Goal: Task Accomplishment & Management: Complete application form

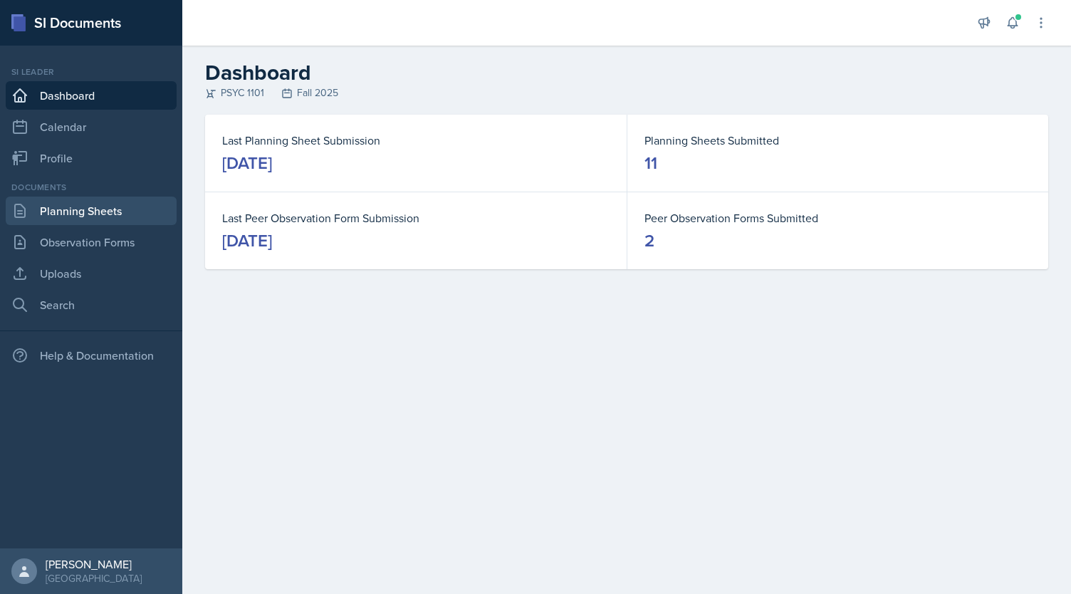
click at [75, 206] on link "Planning Sheets" at bounding box center [91, 211] width 171 height 28
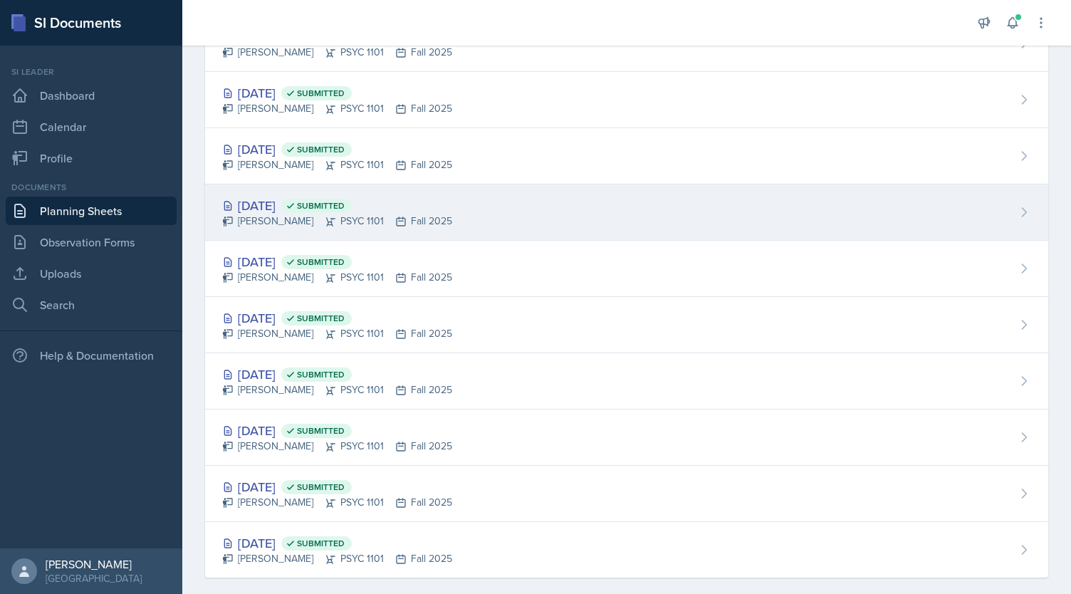
scroll to position [299, 0]
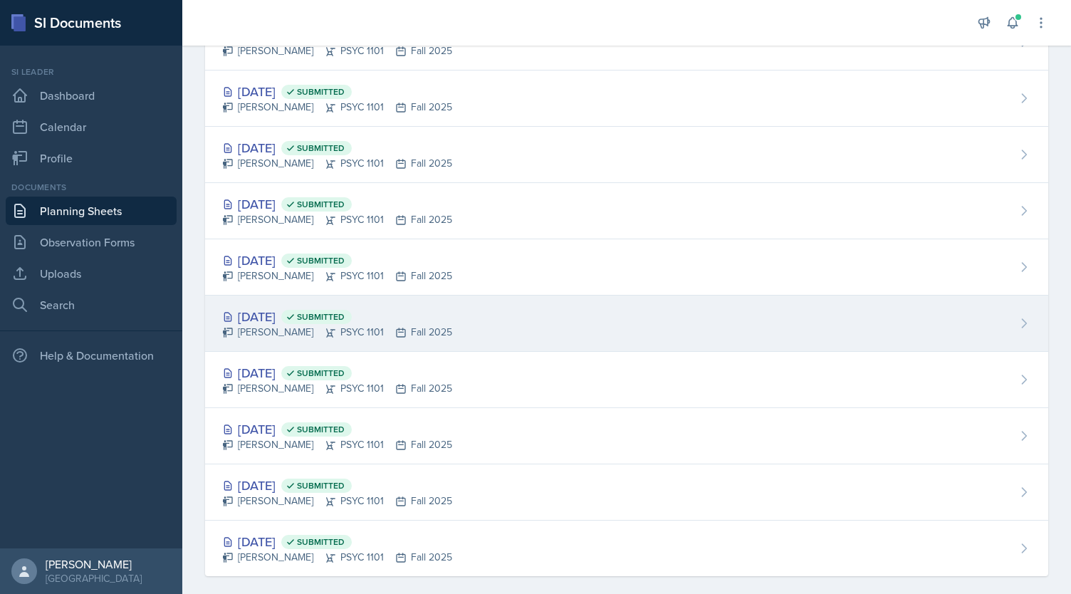
click at [443, 321] on div "[DATE] Submitted [PERSON_NAME] PSYC 1101 Fall 2025" at bounding box center [626, 323] width 843 height 56
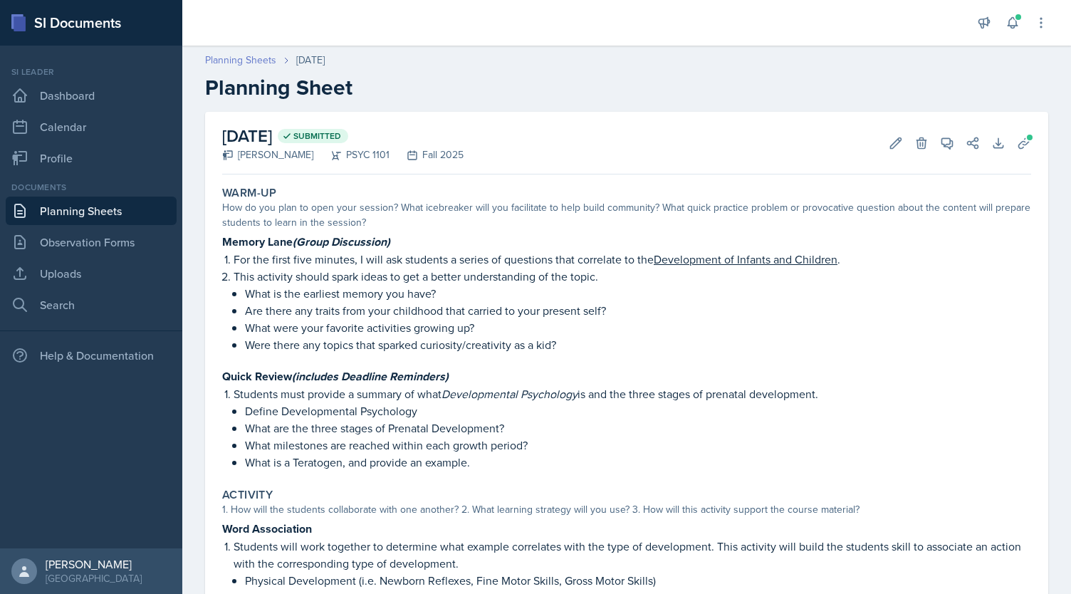
click at [240, 62] on link "Planning Sheets" at bounding box center [240, 60] width 71 height 15
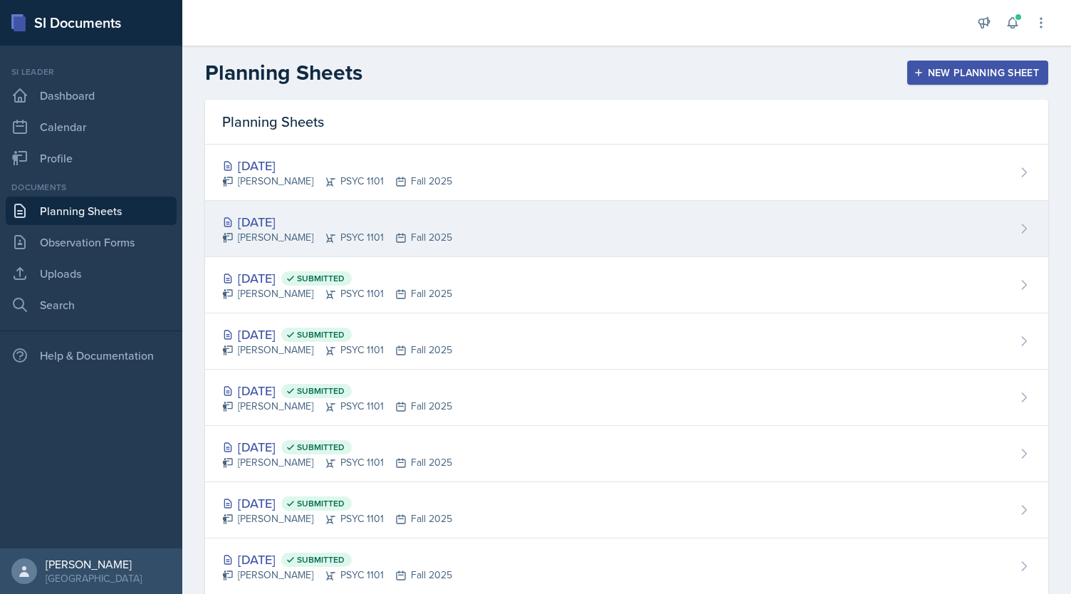
click at [358, 209] on div "[DATE] [PERSON_NAME] PSYC 1101 Fall 2025" at bounding box center [626, 229] width 843 height 56
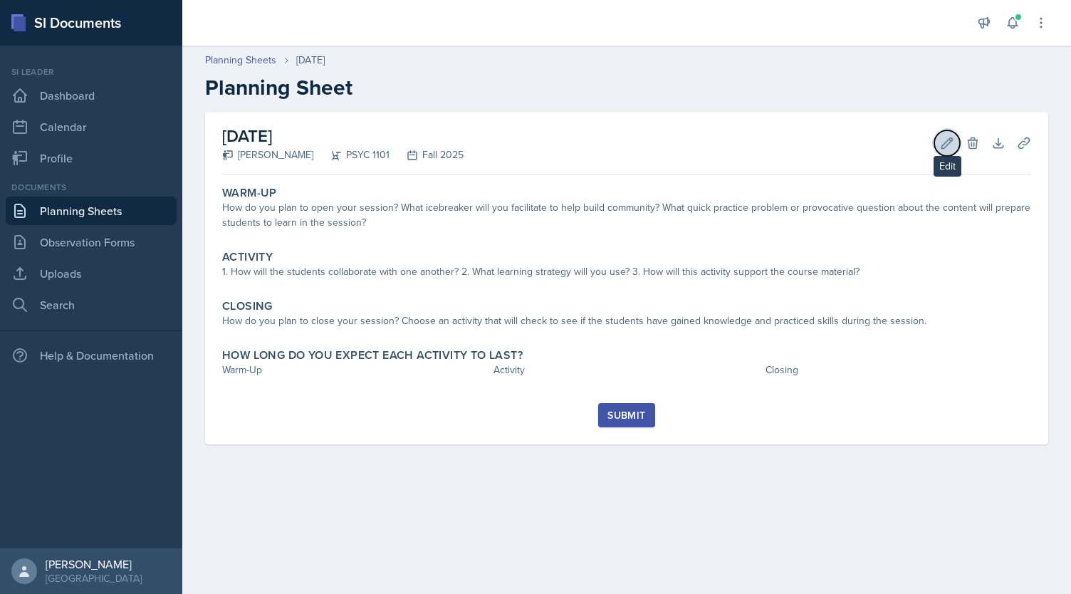
click at [947, 140] on icon at bounding box center [947, 142] width 11 height 11
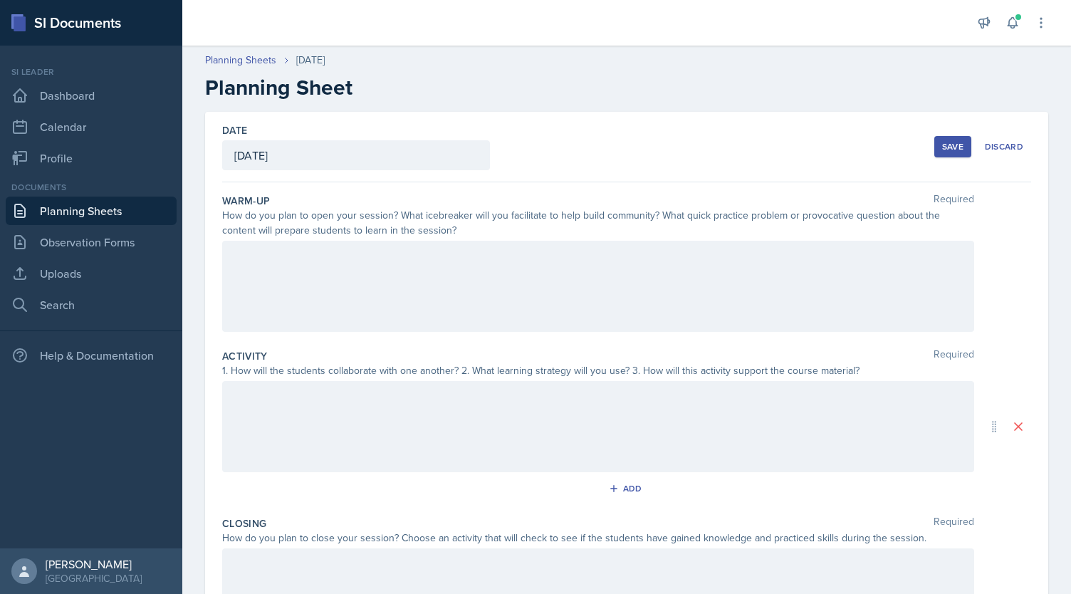
click at [464, 276] on div at bounding box center [598, 286] width 752 height 91
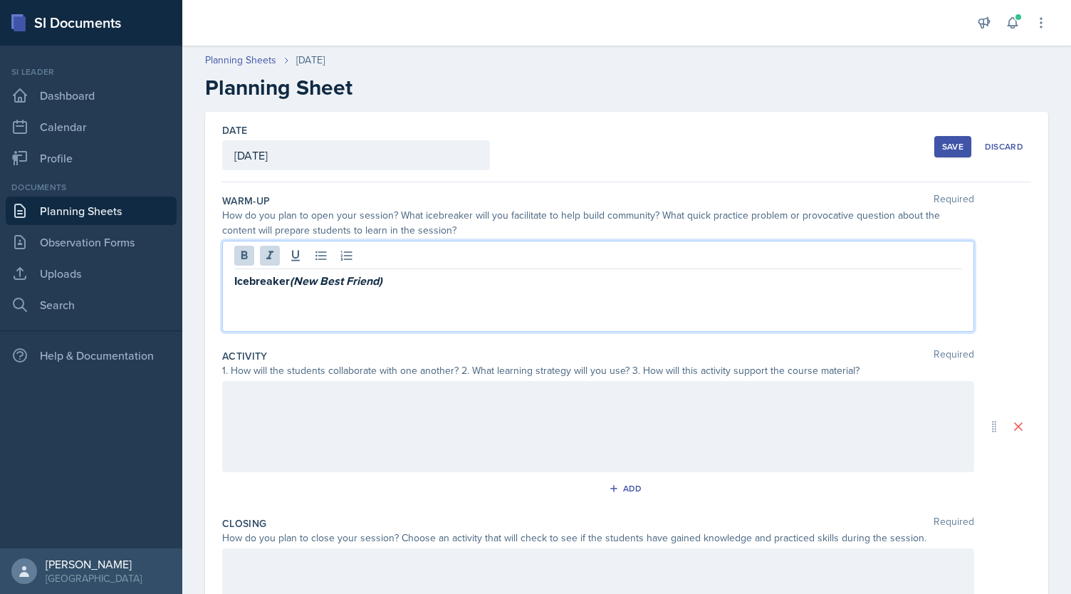
click at [949, 148] on div "Save" at bounding box center [952, 146] width 21 height 11
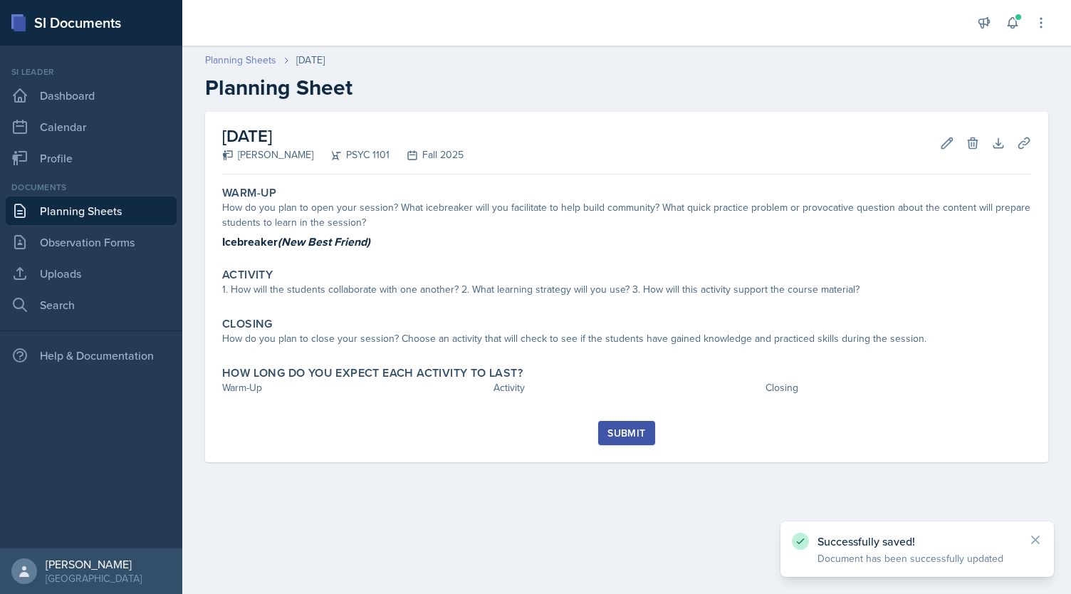
click at [254, 59] on link "Planning Sheets" at bounding box center [240, 60] width 71 height 15
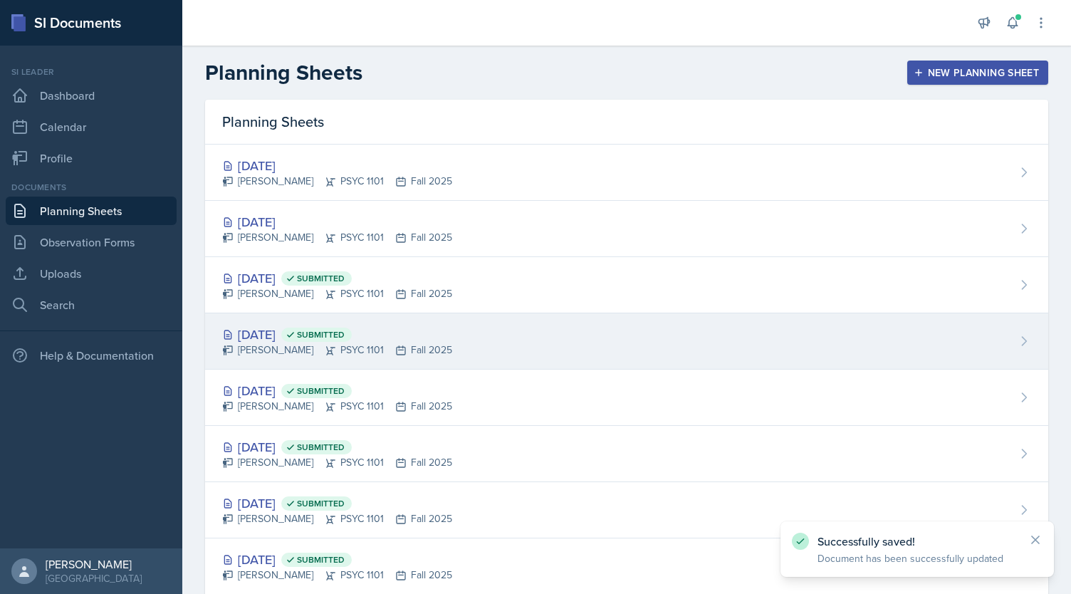
scroll to position [312, 0]
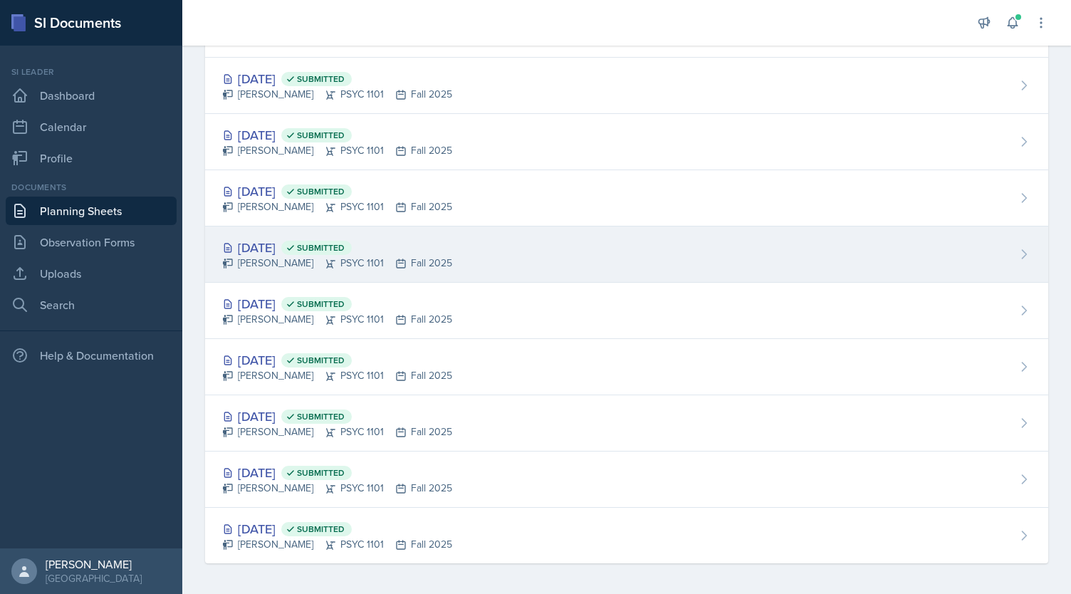
click at [437, 273] on div "[DATE] Submitted [PERSON_NAME] PSYC 1101 Fall 2025" at bounding box center [626, 254] width 843 height 56
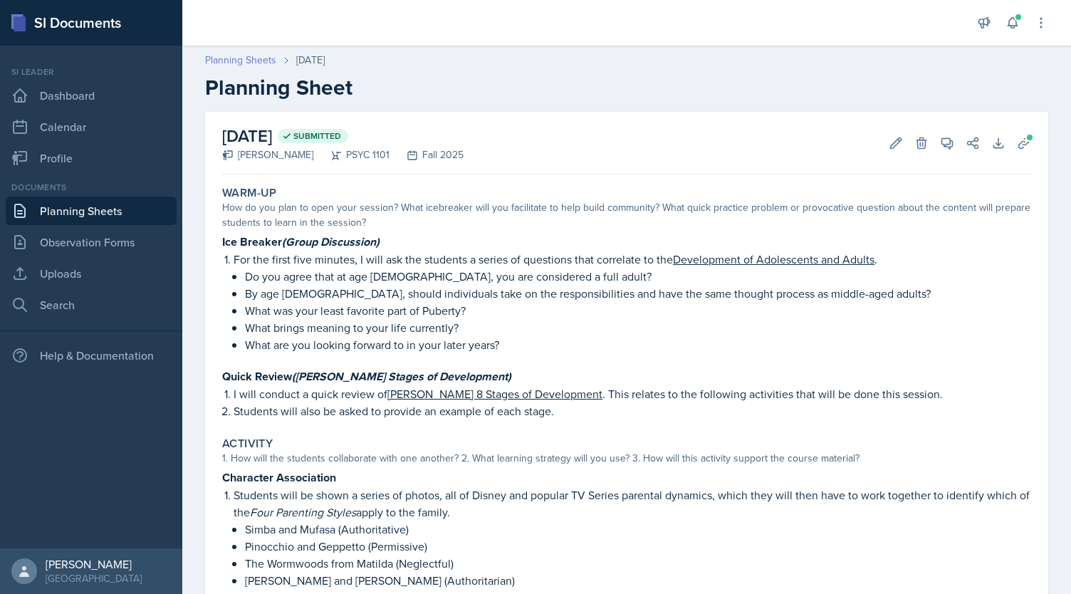
click at [259, 63] on link "Planning Sheets" at bounding box center [240, 60] width 71 height 15
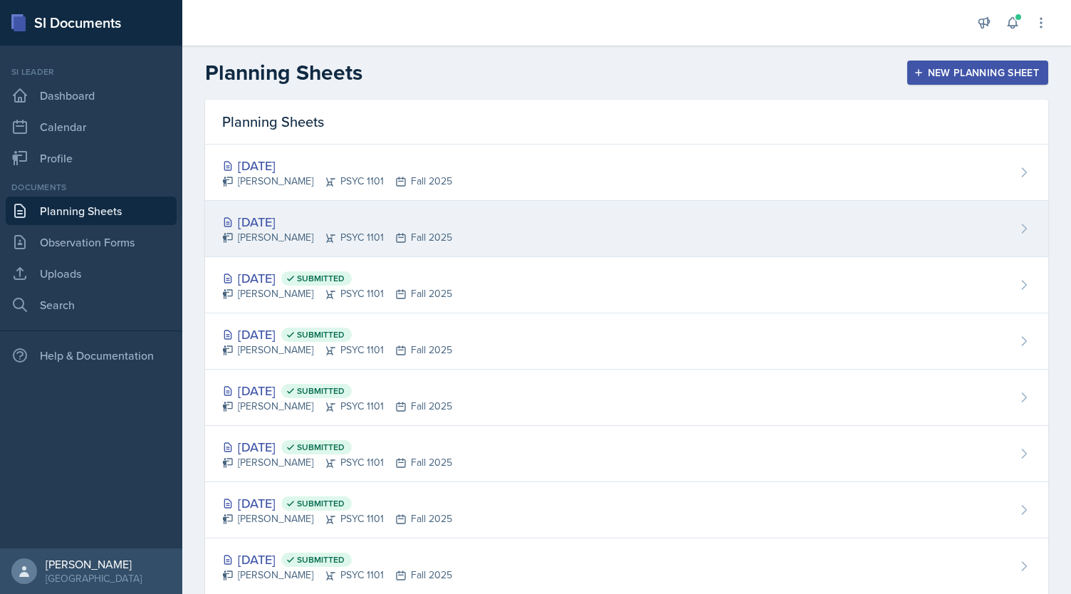
click at [440, 217] on div "[DATE]" at bounding box center [337, 221] width 230 height 19
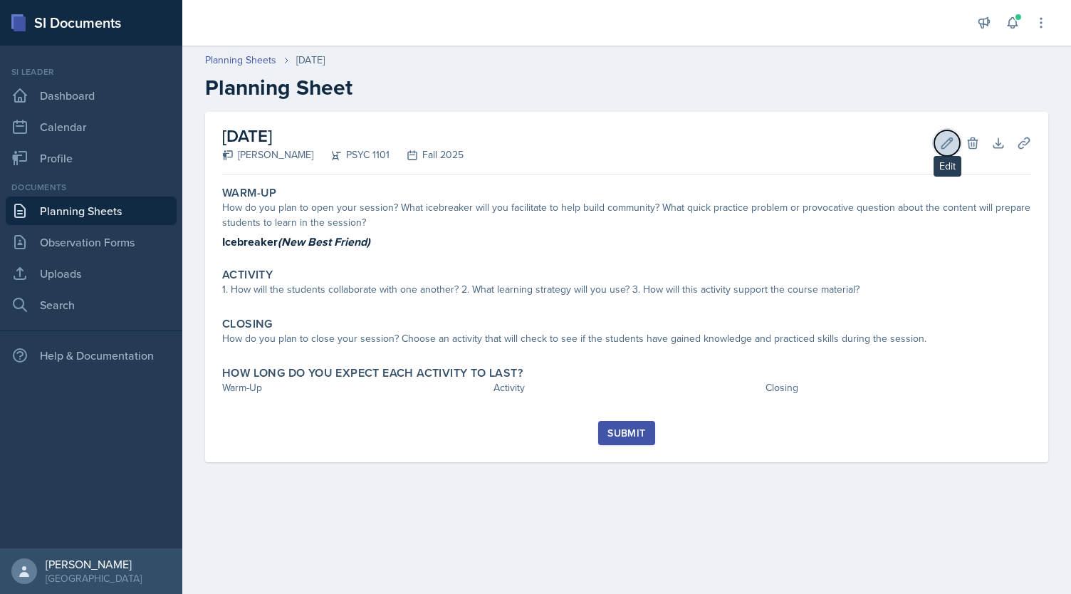
click at [950, 141] on icon at bounding box center [947, 142] width 11 height 11
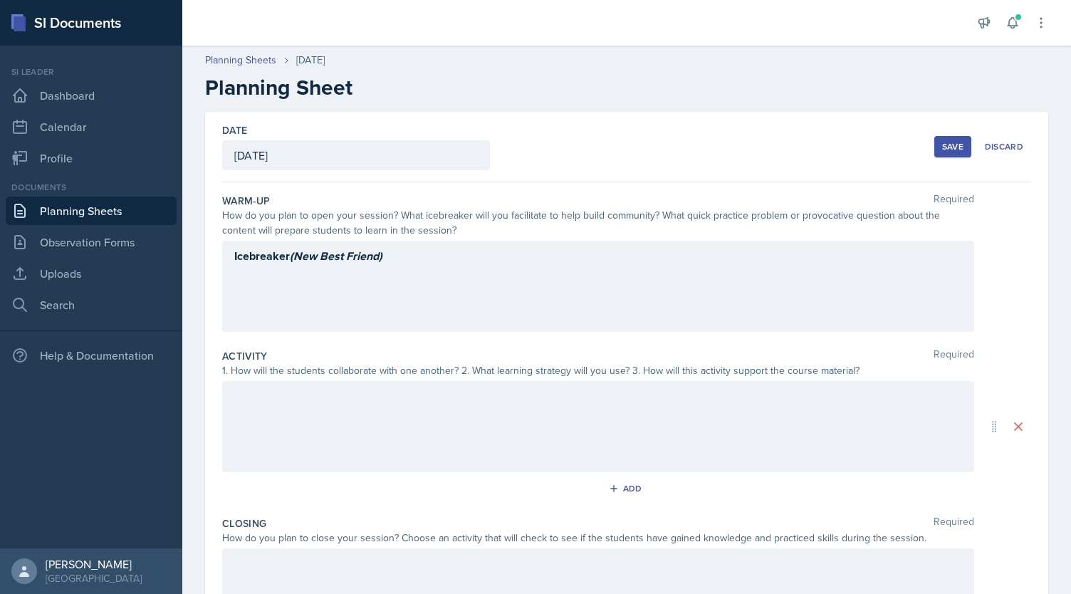
click at [496, 263] on div "Icebreaker (New Best Friend)" at bounding box center [598, 286] width 752 height 91
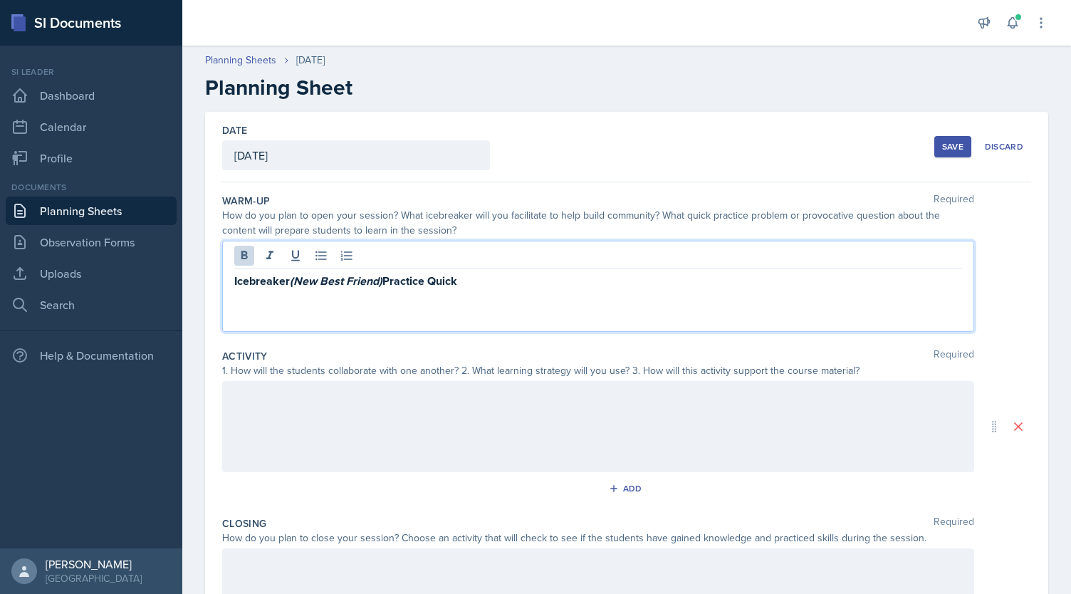
click at [388, 279] on strong "Icebreaker (New Best Friend) Practice Quick" at bounding box center [345, 281] width 223 height 16
click at [942, 142] on div "Save" at bounding box center [952, 146] width 21 height 11
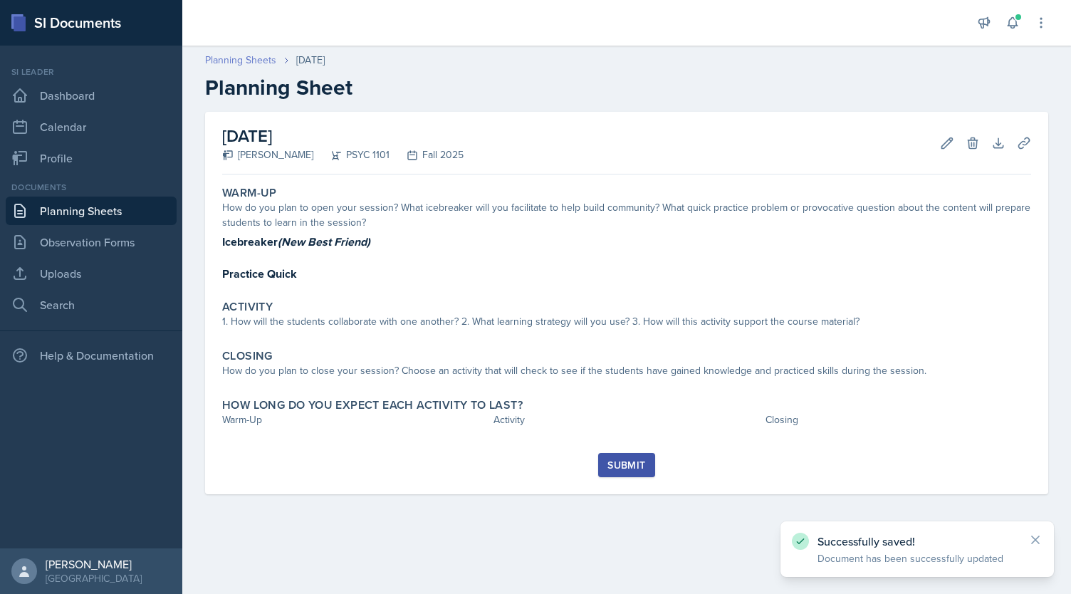
click at [236, 63] on link "Planning Sheets" at bounding box center [240, 60] width 71 height 15
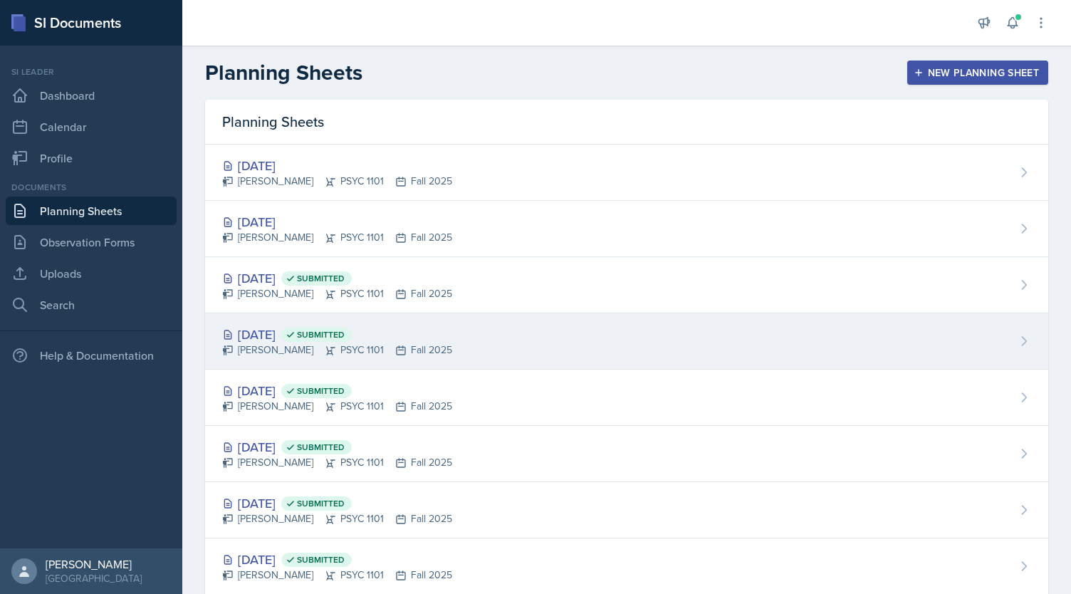
scroll to position [312, 0]
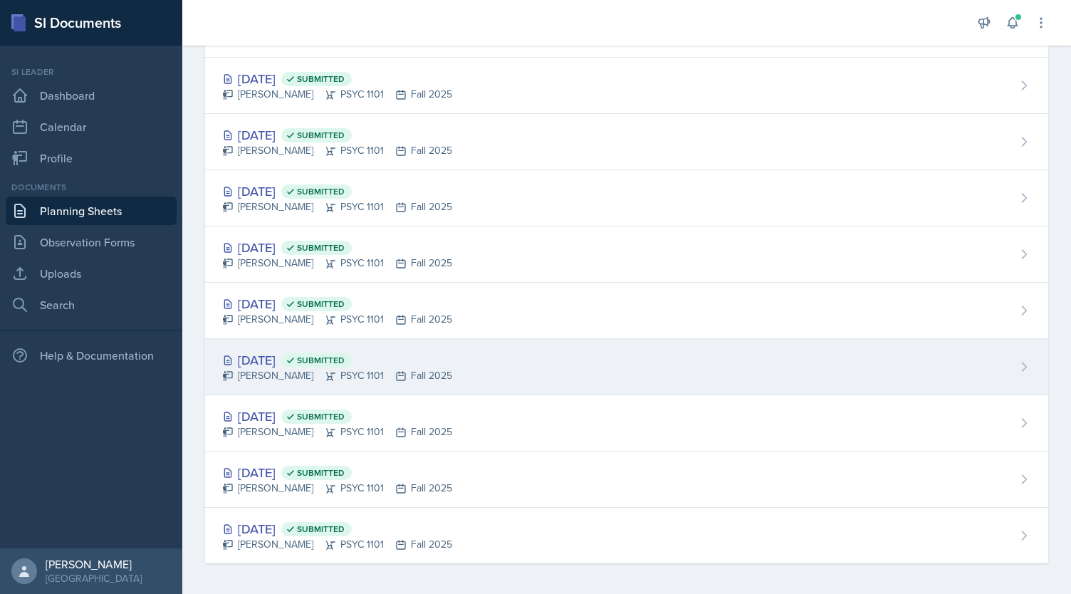
click at [384, 385] on div "[DATE] Submitted [PERSON_NAME] PSYC 1101 Fall 2025" at bounding box center [626, 367] width 843 height 56
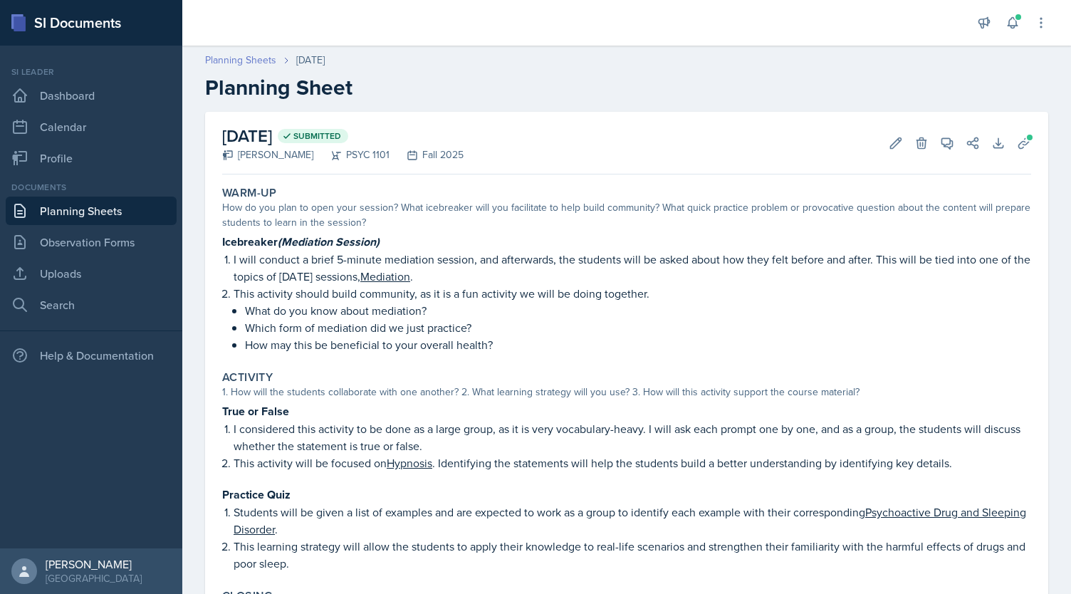
click at [246, 55] on link "Planning Sheets" at bounding box center [240, 60] width 71 height 15
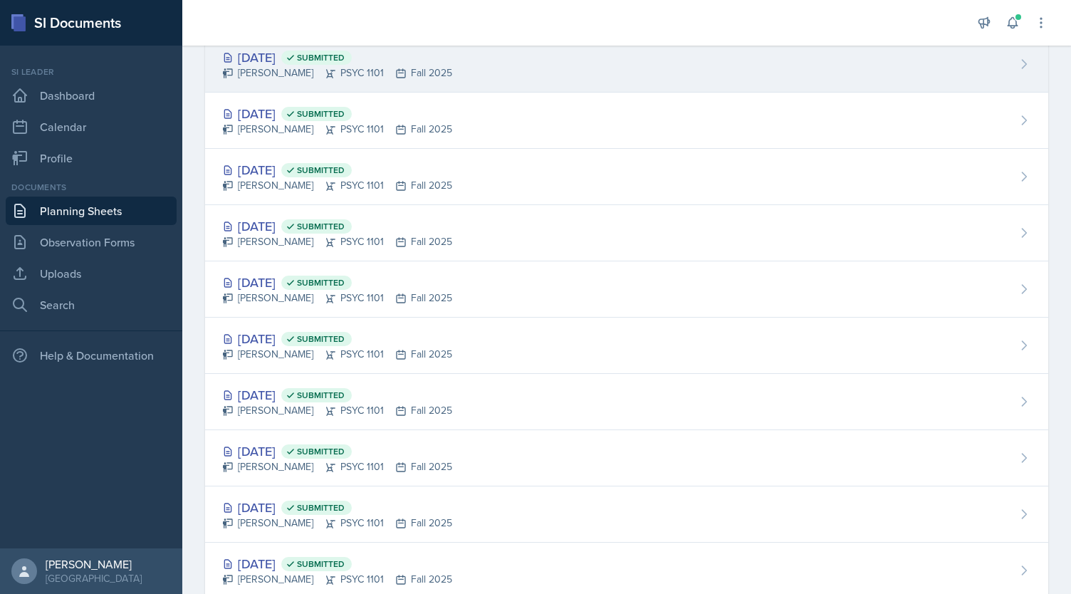
scroll to position [312, 0]
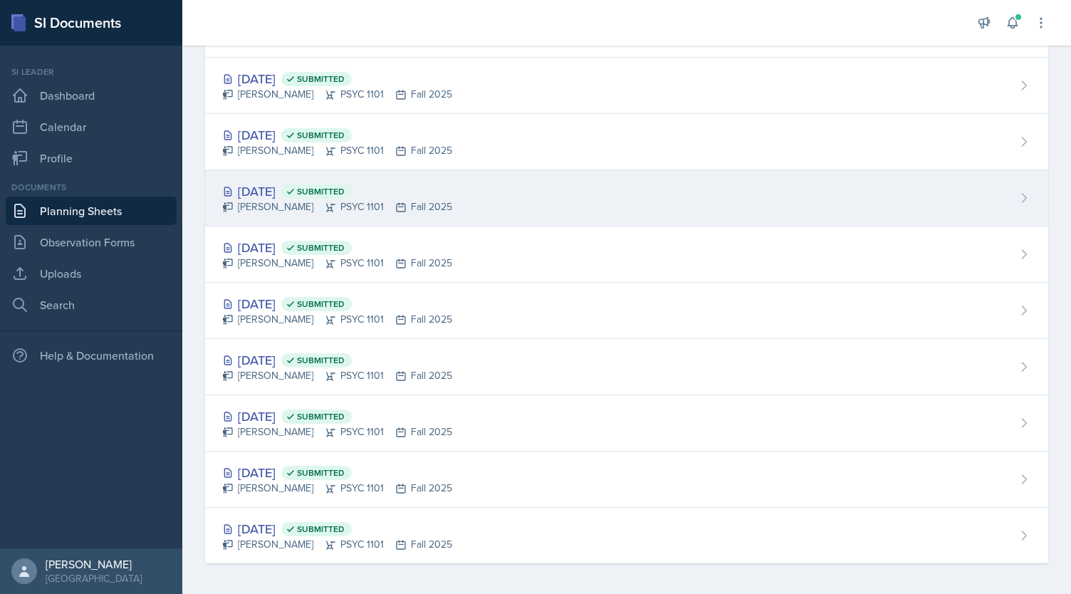
click at [375, 212] on div "[DATE] Submitted [PERSON_NAME] PSYC 1101 Fall 2025" at bounding box center [626, 198] width 843 height 56
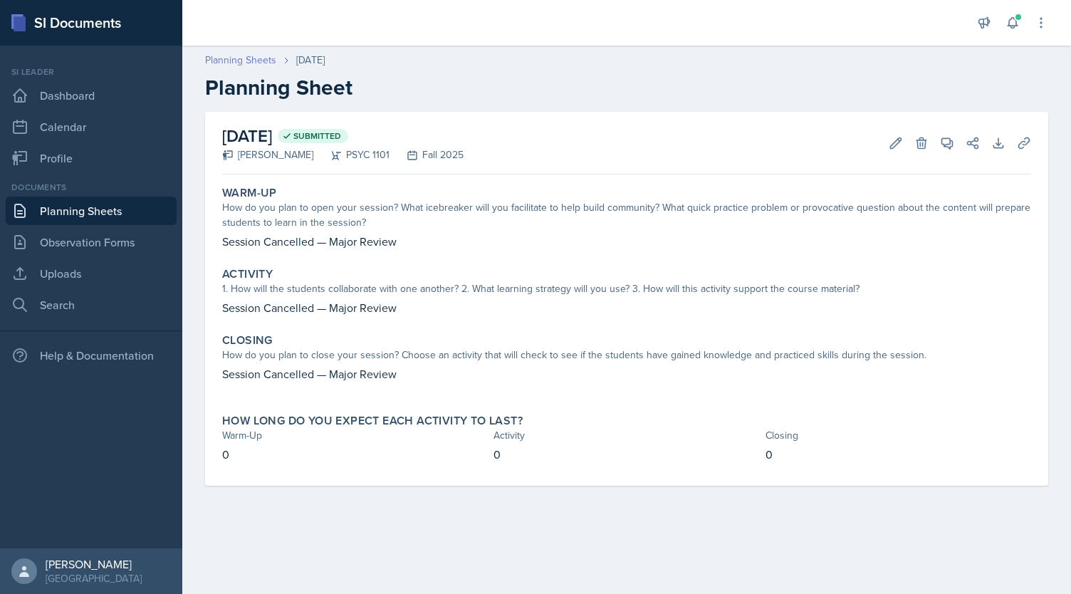
click at [271, 61] on link "Planning Sheets" at bounding box center [240, 60] width 71 height 15
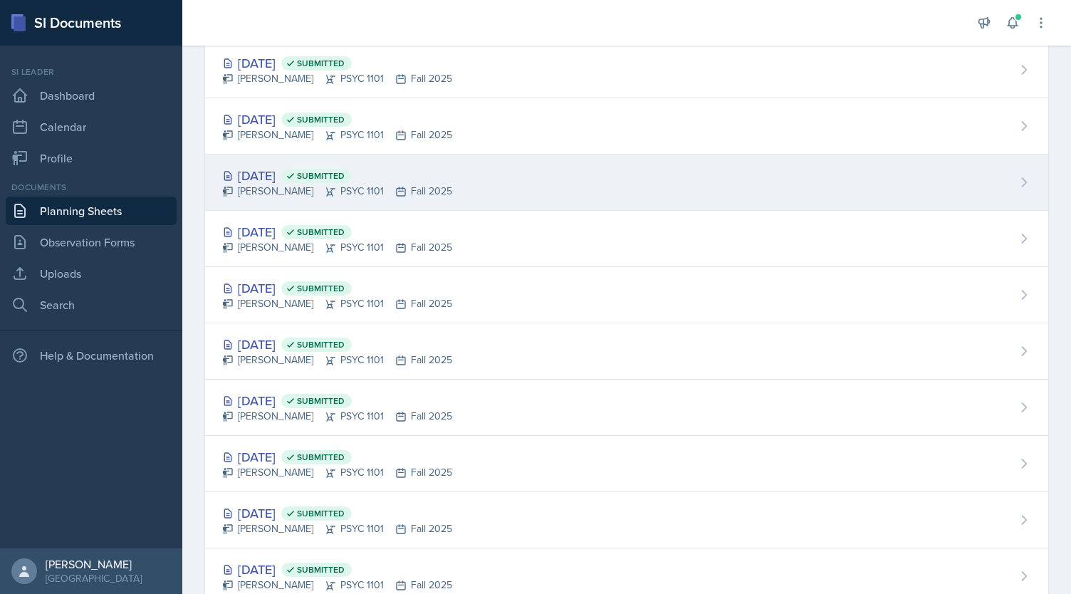
scroll to position [312, 0]
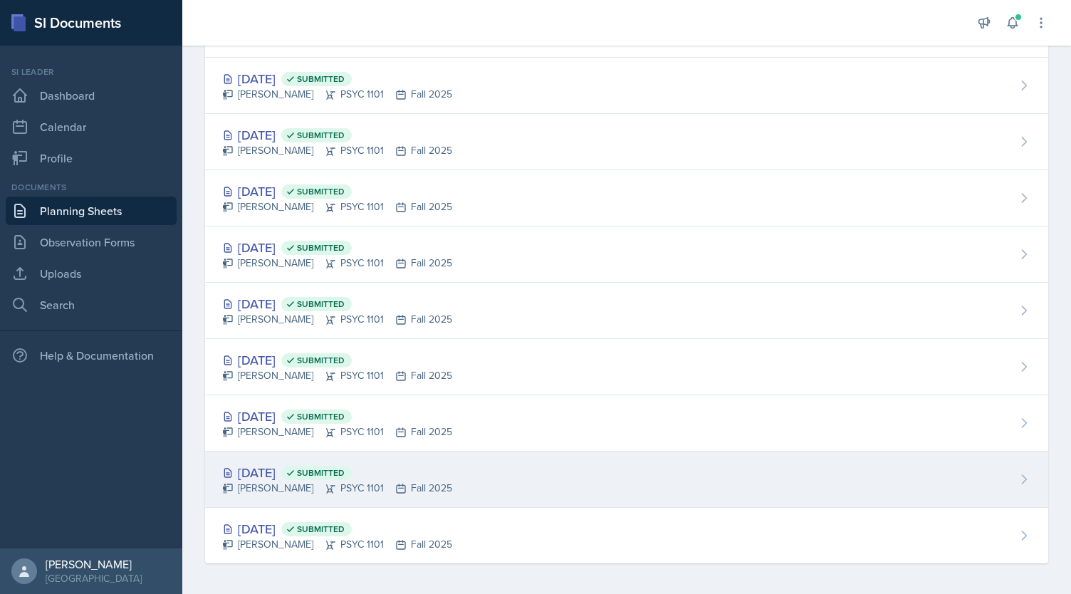
click at [352, 476] on span "Submitted" at bounding box center [316, 473] width 70 height 14
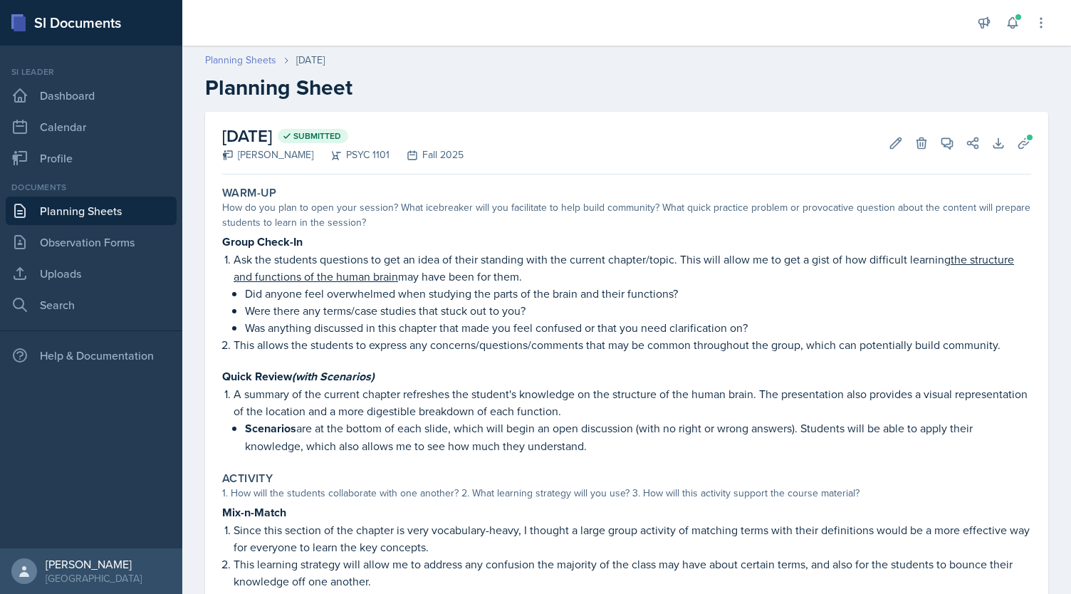
click at [269, 61] on link "Planning Sheets" at bounding box center [240, 60] width 71 height 15
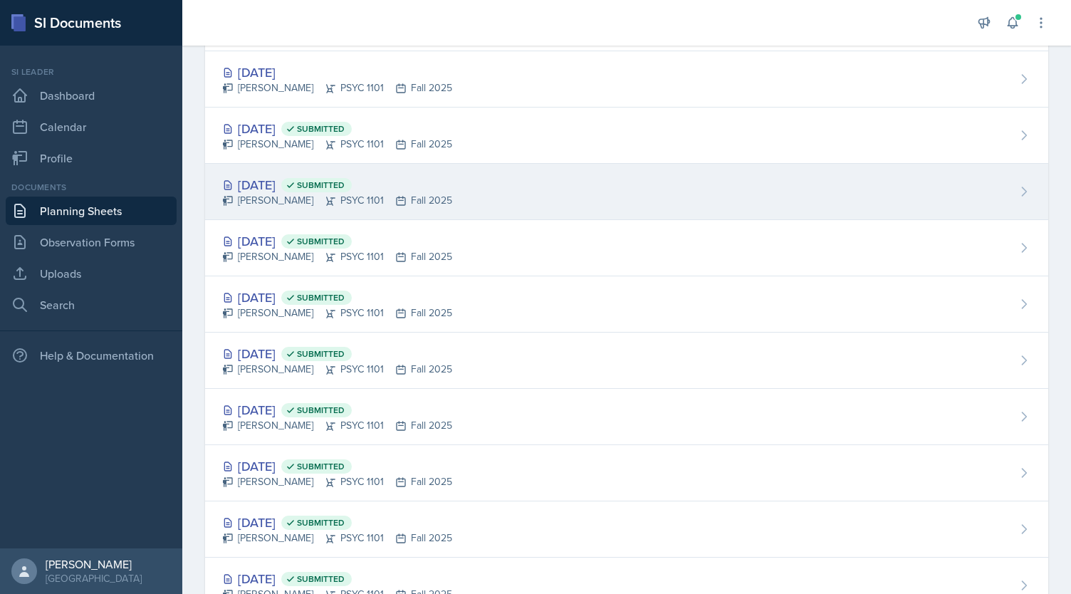
scroll to position [312, 0]
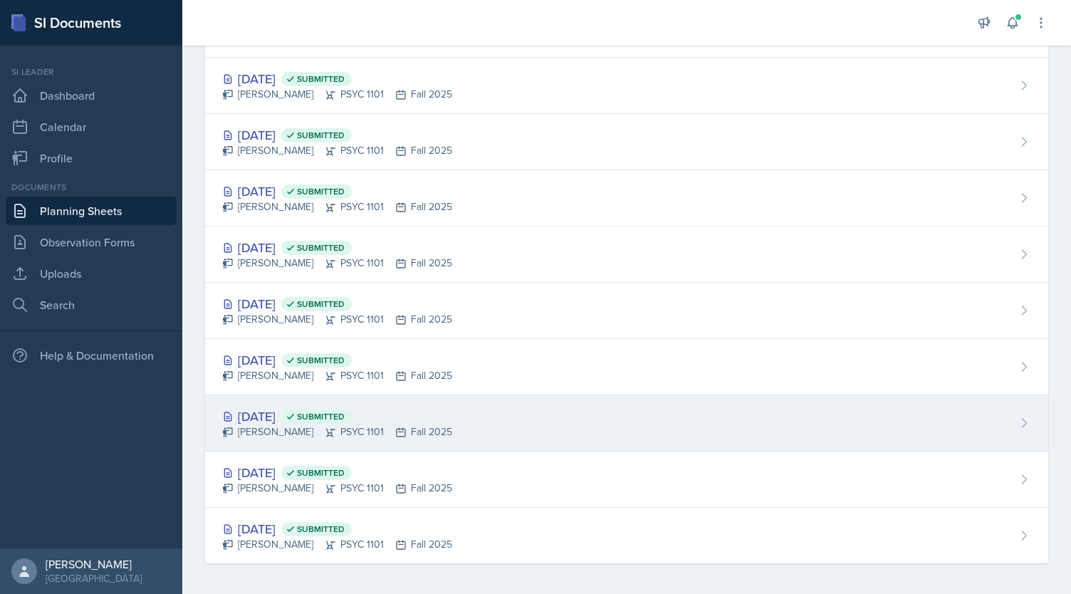
click at [352, 409] on span "Submitted" at bounding box center [316, 416] width 70 height 14
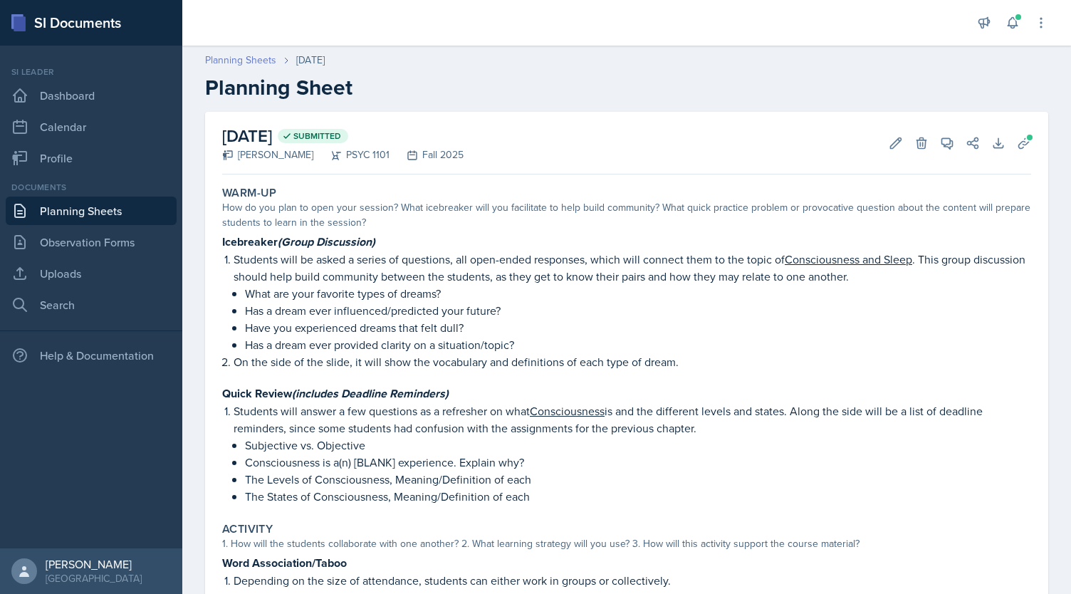
click at [253, 59] on link "Planning Sheets" at bounding box center [240, 60] width 71 height 15
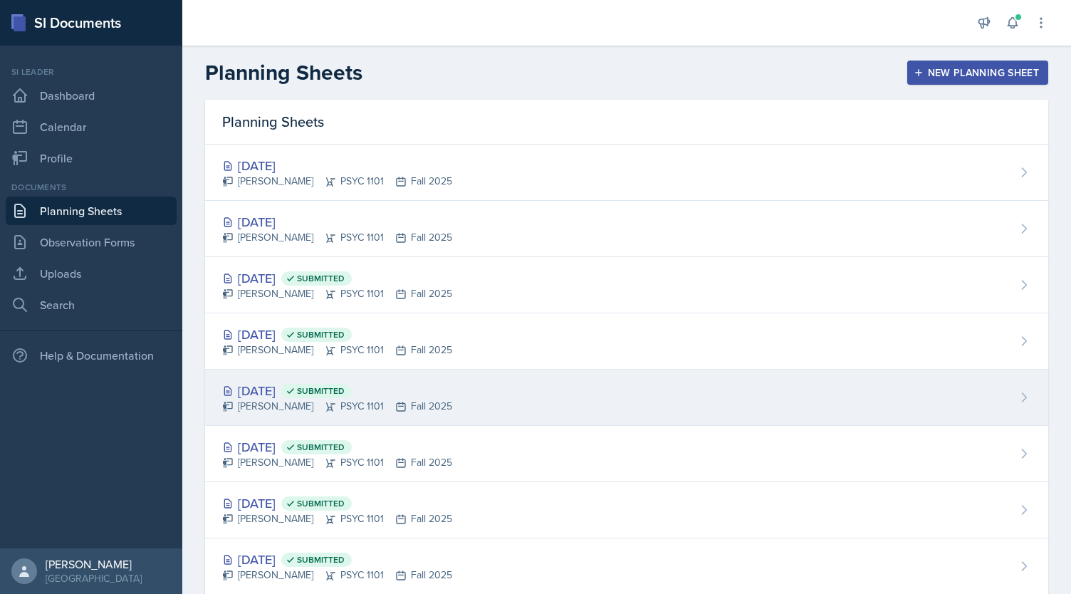
scroll to position [312, 0]
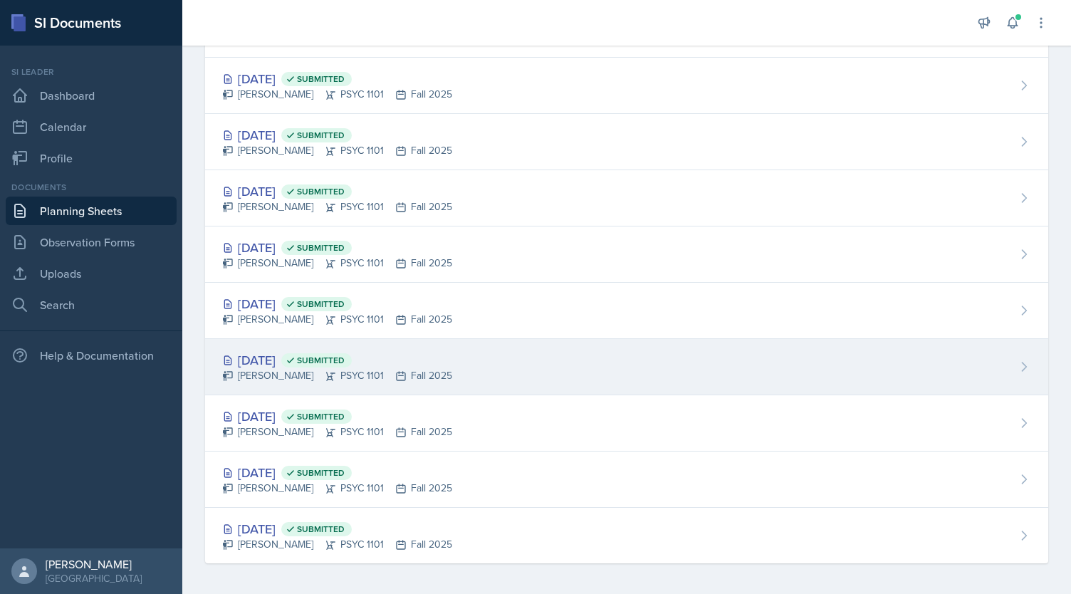
click at [365, 370] on div "[PERSON_NAME] PSYC 1101 Fall 2025" at bounding box center [337, 375] width 230 height 15
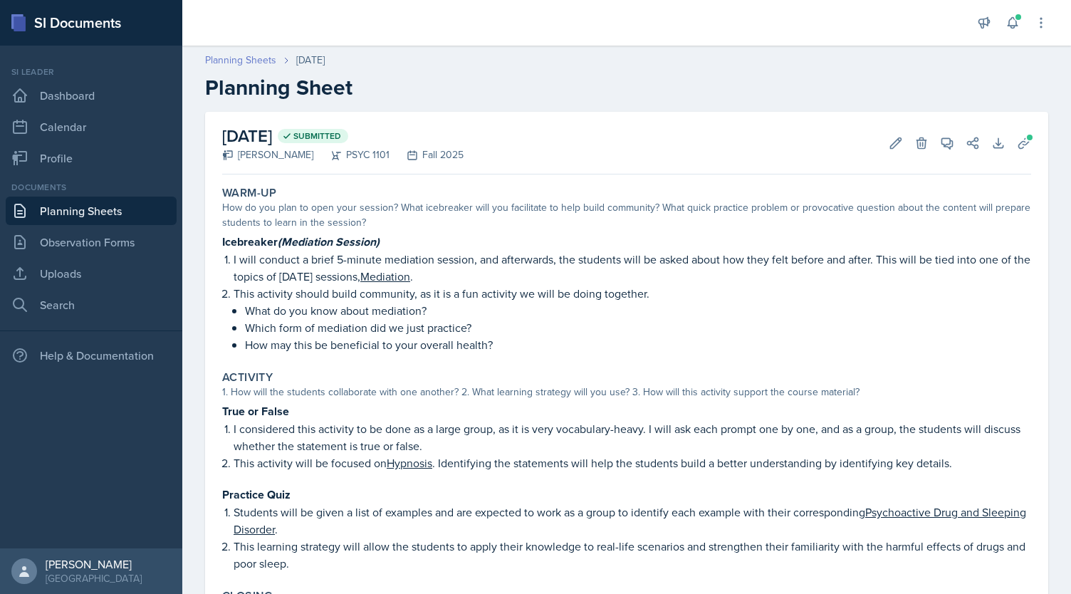
click at [244, 58] on link "Planning Sheets" at bounding box center [240, 60] width 71 height 15
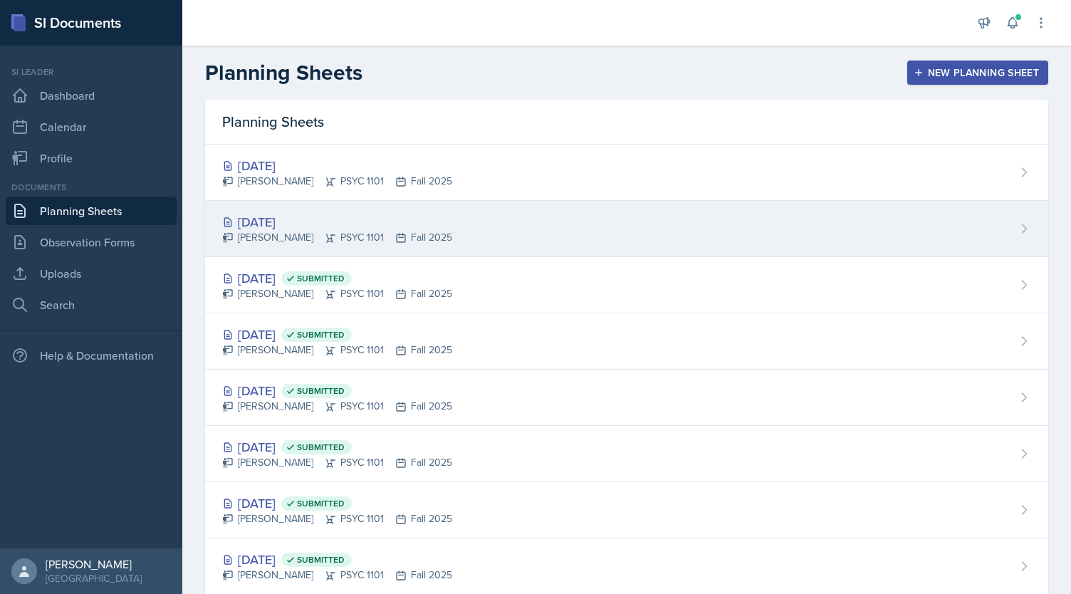
scroll to position [312, 0]
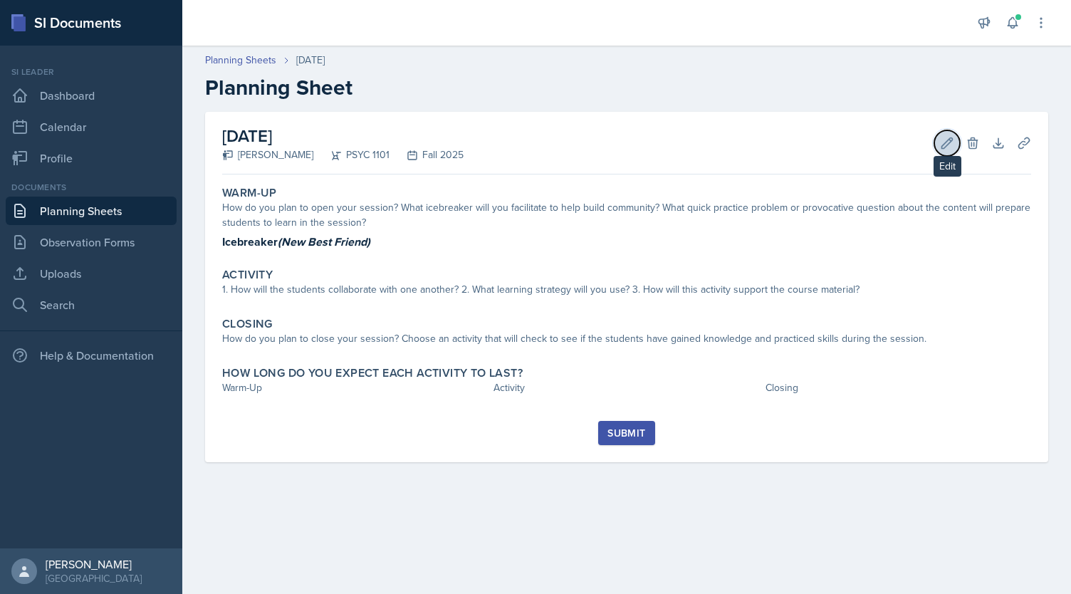
click at [946, 138] on icon at bounding box center [947, 143] width 14 height 14
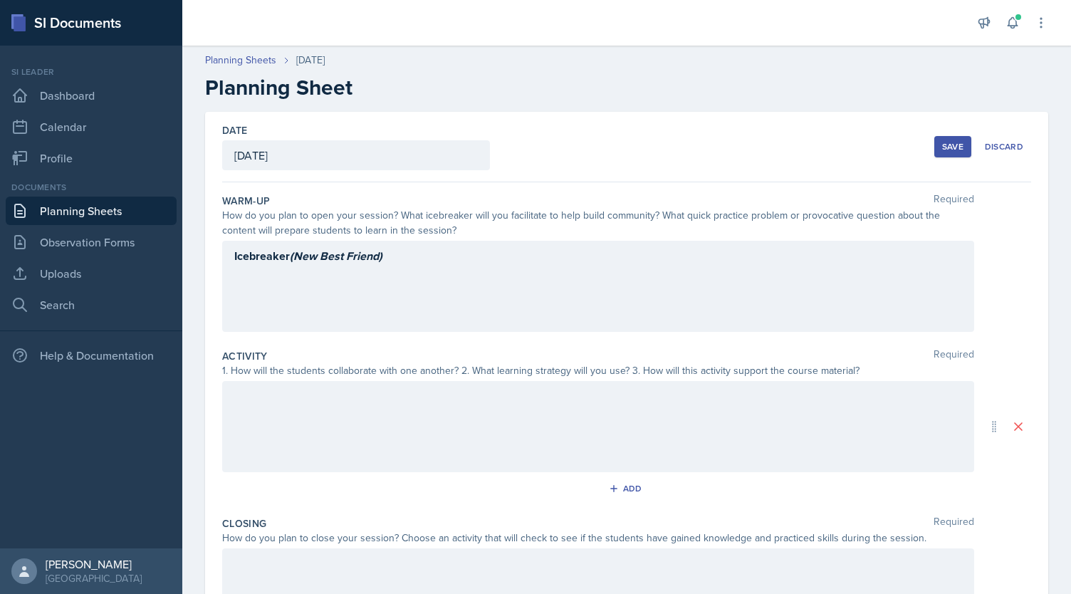
click at [353, 323] on div "Icebreaker (New Best Friend)" at bounding box center [598, 286] width 752 height 91
click at [416, 314] on div "Icebreaker (New Best Friend)" at bounding box center [598, 286] width 752 height 91
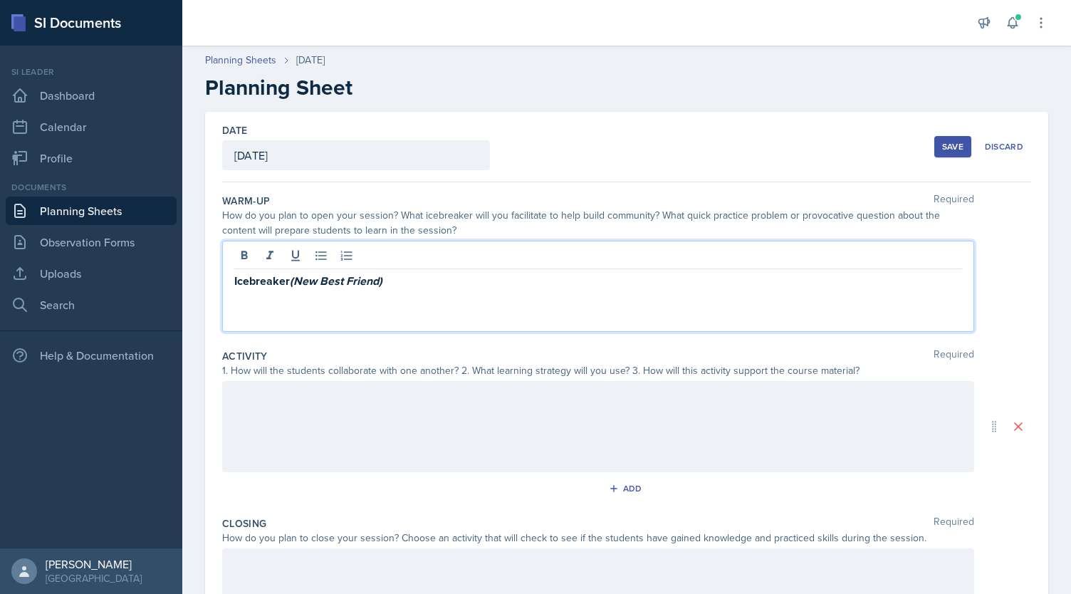
scroll to position [63, 0]
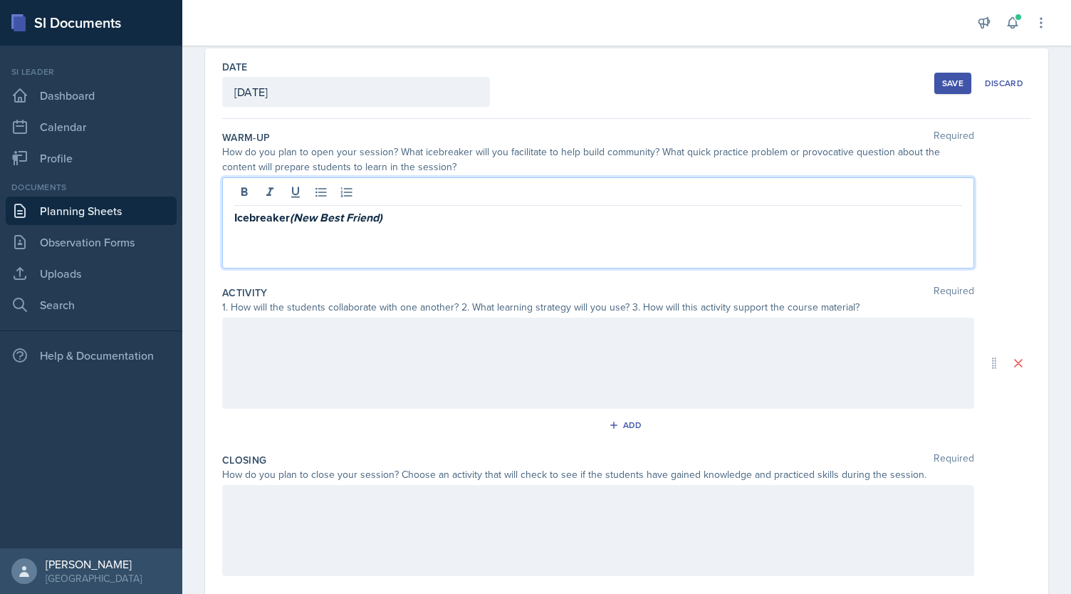
click at [293, 250] on div "Icebreaker (New Best Friend)" at bounding box center [598, 222] width 752 height 91
click at [423, 219] on p "Icebreaker (New Best Friend)" at bounding box center [598, 218] width 728 height 18
click at [404, 359] on div at bounding box center [598, 363] width 752 height 91
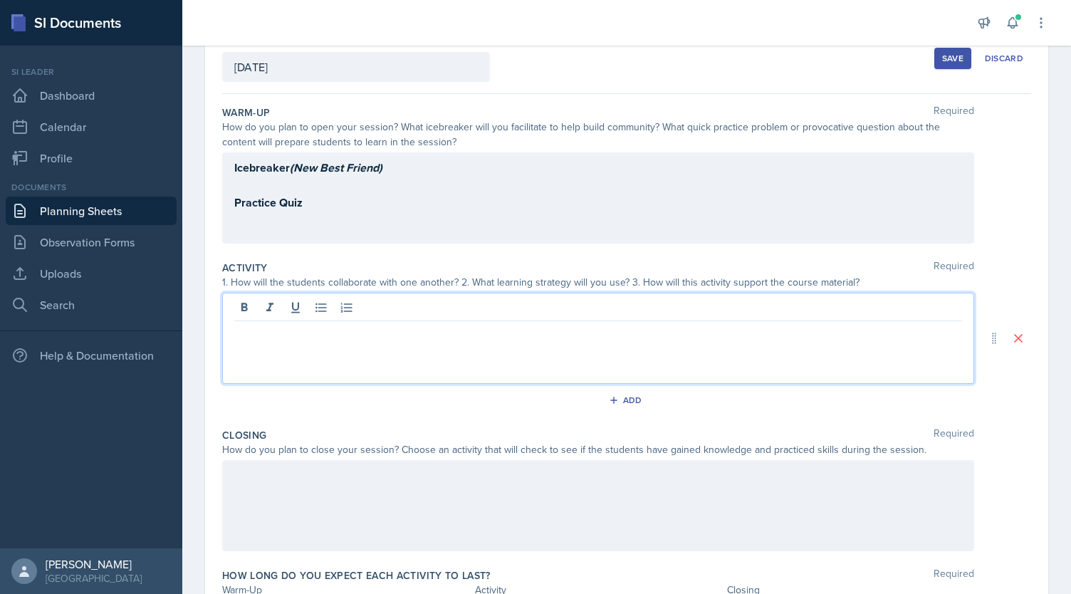
click at [291, 198] on div "Icebreaker (New Best Friend) Practice Quiz" at bounding box center [598, 185] width 728 height 53
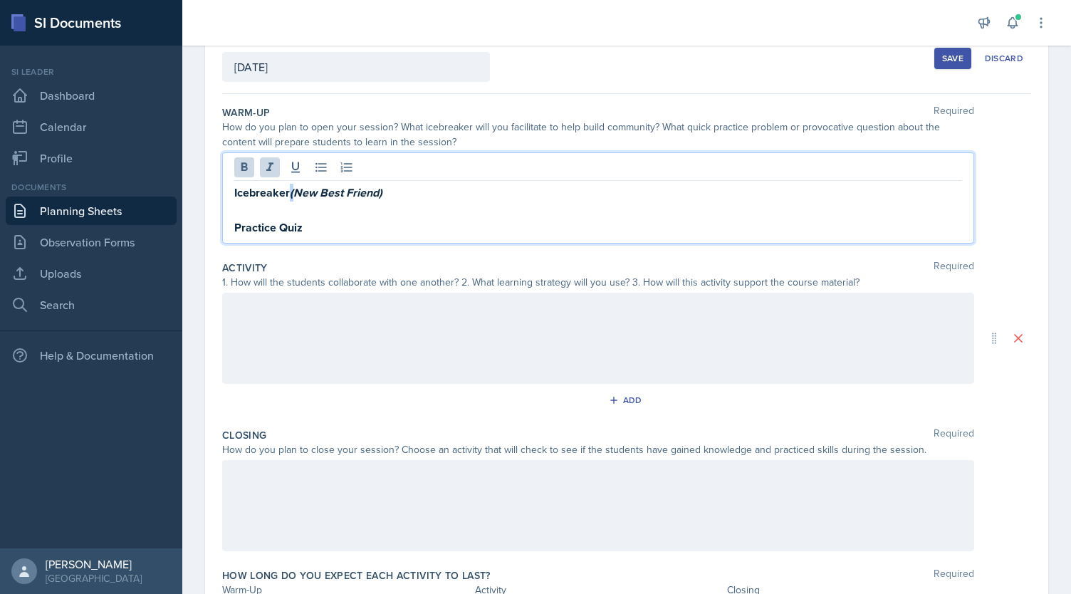
click at [291, 198] on strong "Icebreaker (New Best Friend)" at bounding box center [308, 192] width 148 height 16
click at [272, 219] on strong "Practice Quiz" at bounding box center [268, 227] width 68 height 16
click at [291, 313] on div at bounding box center [598, 338] width 752 height 91
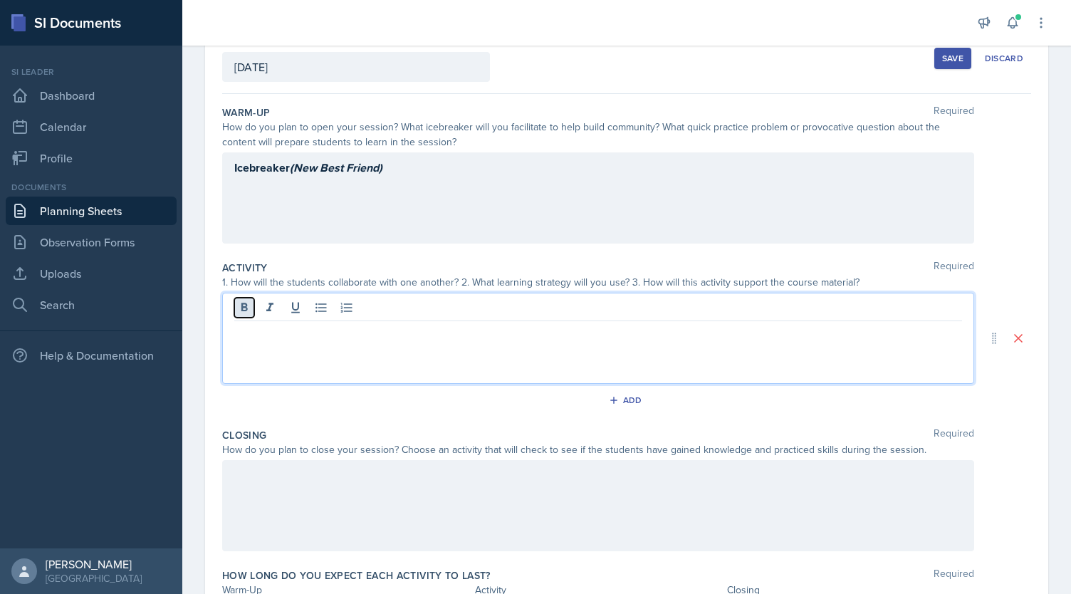
click at [244, 308] on icon at bounding box center [244, 307] width 14 height 14
paste div
click at [238, 337] on p "decathlon debate" at bounding box center [598, 332] width 728 height 17
click at [635, 401] on div "Add" at bounding box center [627, 399] width 31 height 11
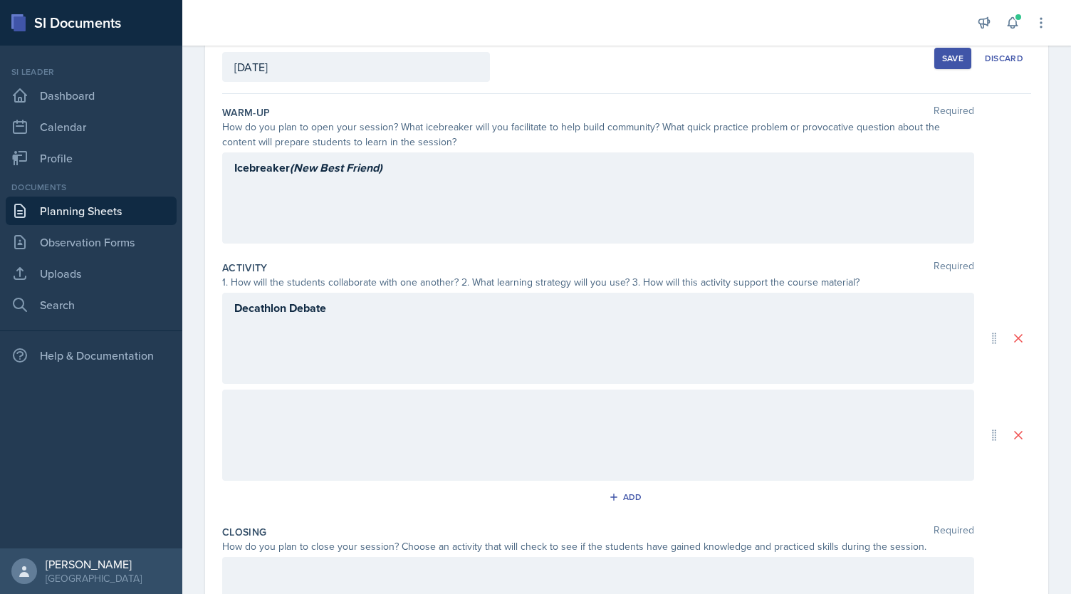
click at [570, 428] on div at bounding box center [598, 434] width 752 height 91
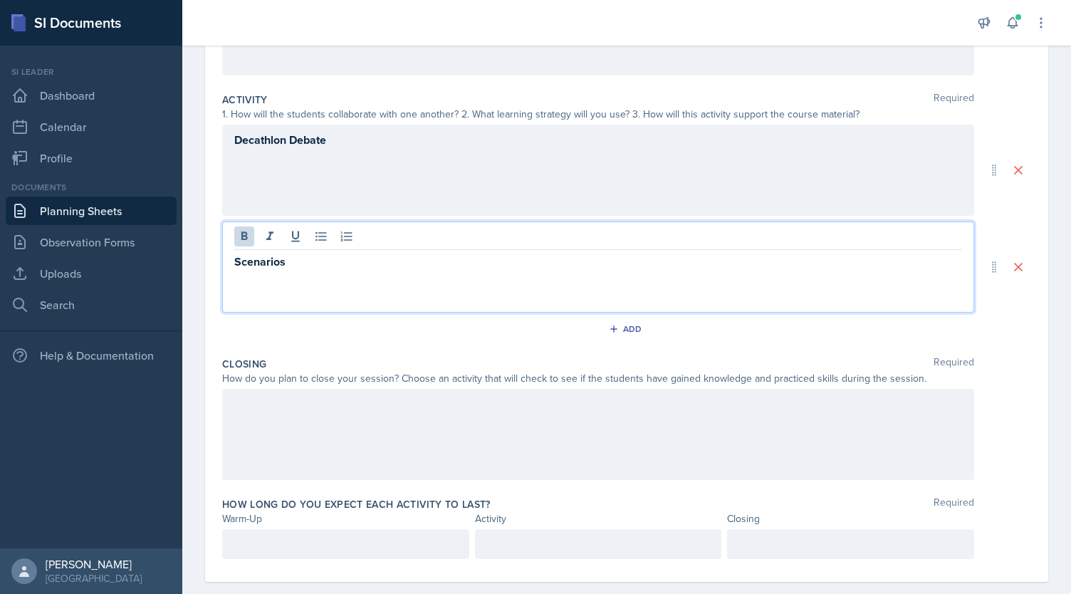
scroll to position [276, 0]
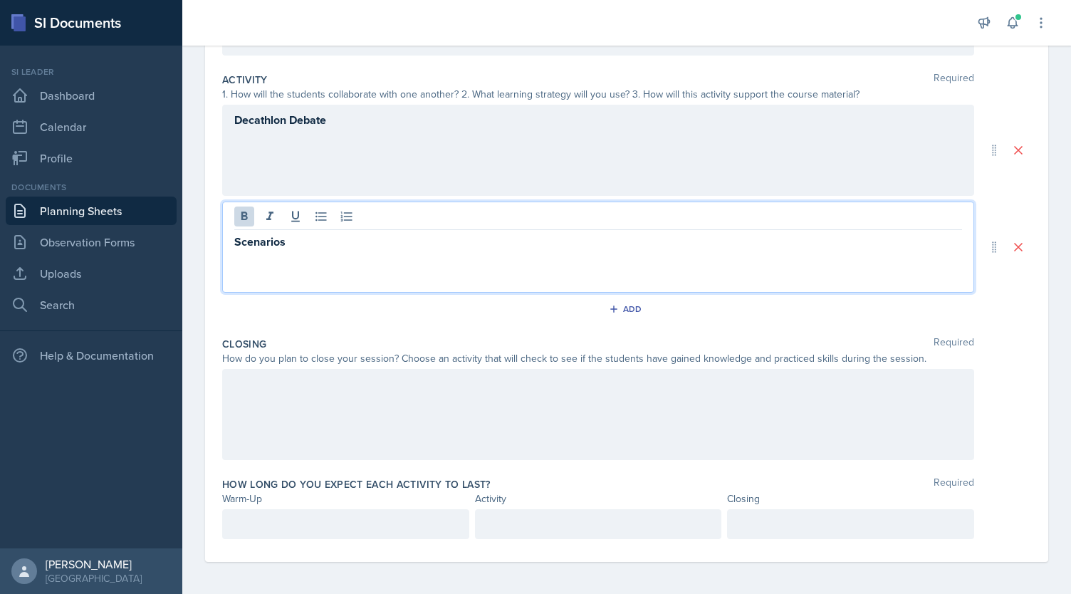
click at [373, 409] on div at bounding box center [598, 414] width 752 height 91
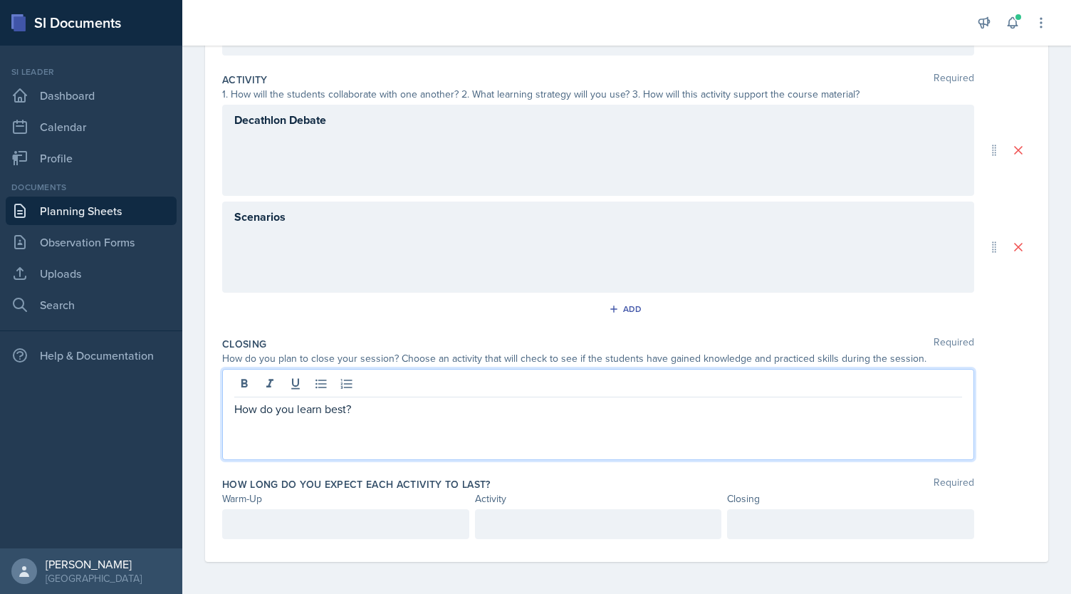
click at [296, 516] on p at bounding box center [345, 524] width 223 height 17
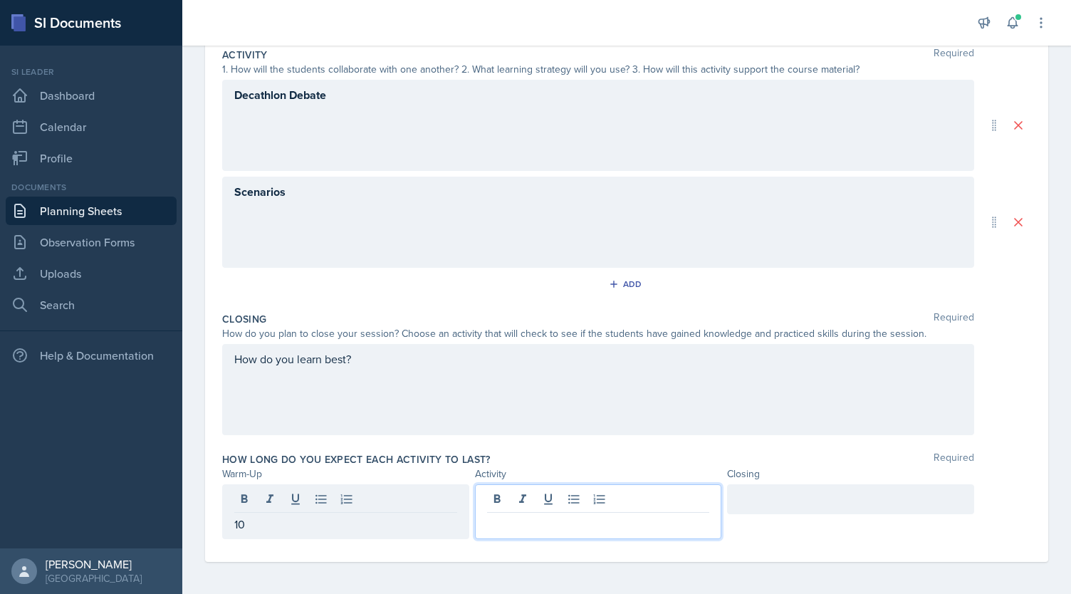
click at [296, 516] on p "10" at bounding box center [345, 524] width 223 height 17
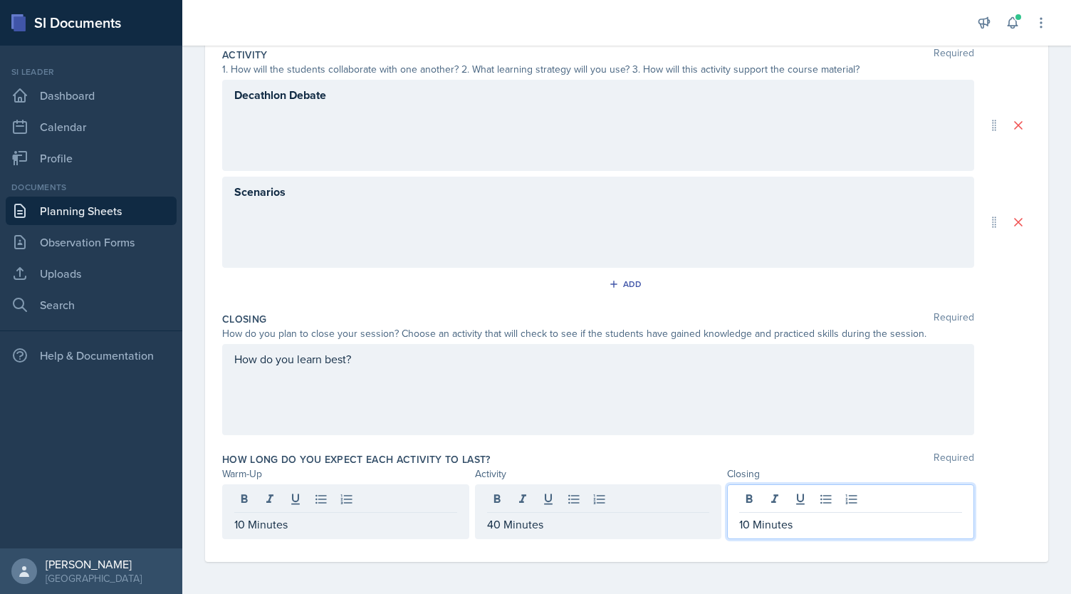
scroll to position [0, 0]
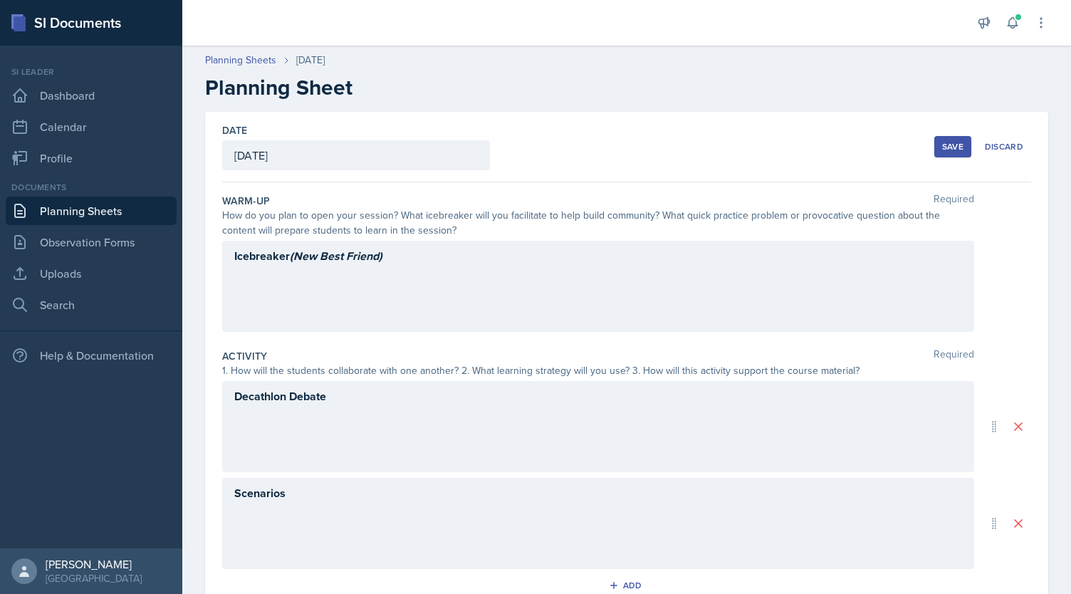
click at [943, 146] on div "Save" at bounding box center [952, 146] width 21 height 11
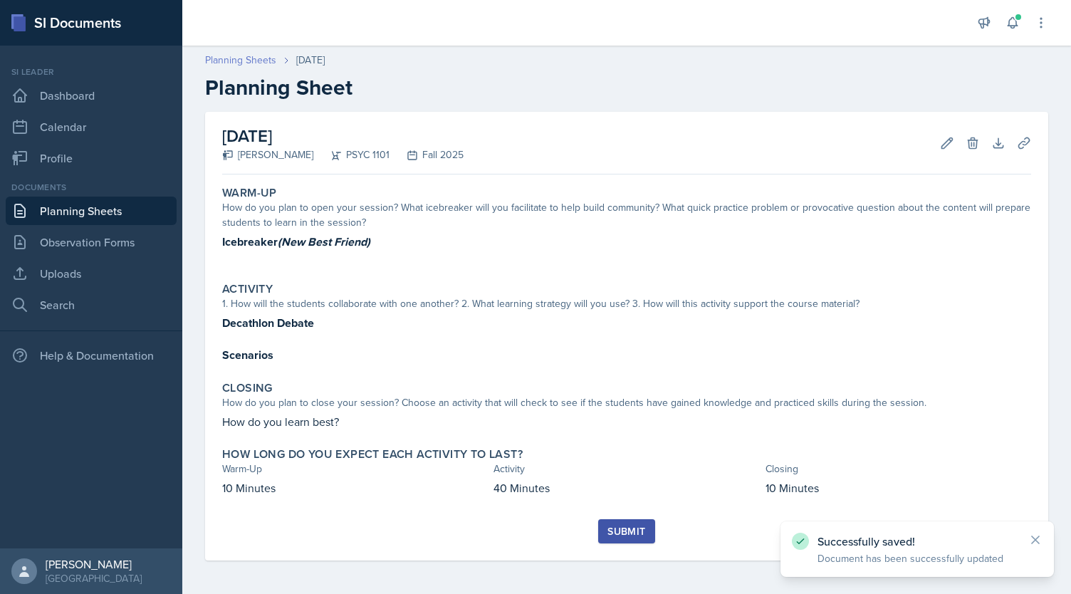
click at [244, 61] on link "Planning Sheets" at bounding box center [240, 60] width 71 height 15
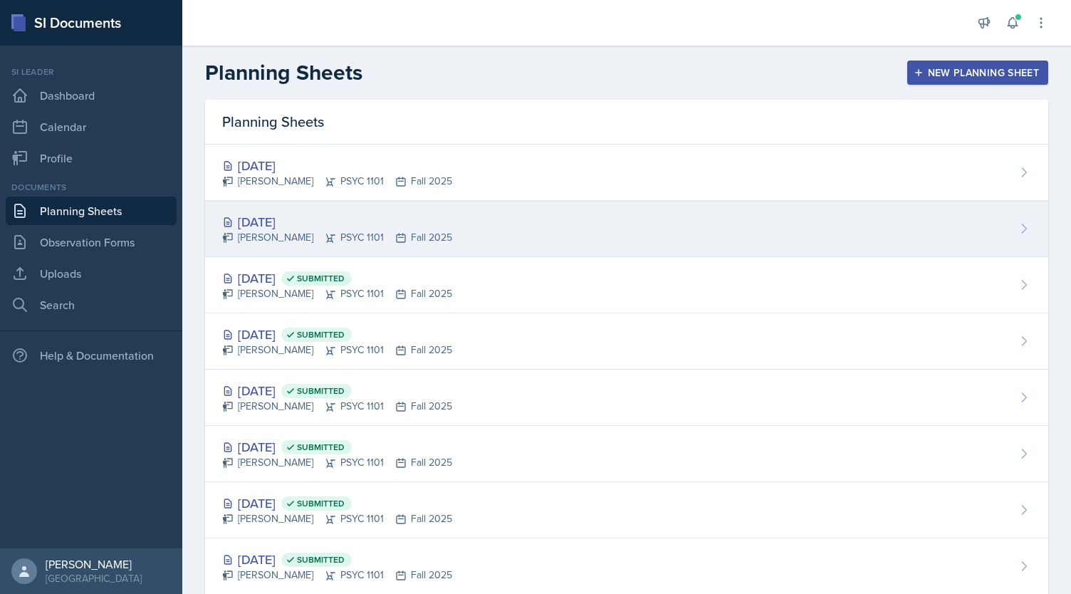
click at [426, 234] on div "[PERSON_NAME] PSYC 1101 Fall 2025" at bounding box center [337, 237] width 230 height 15
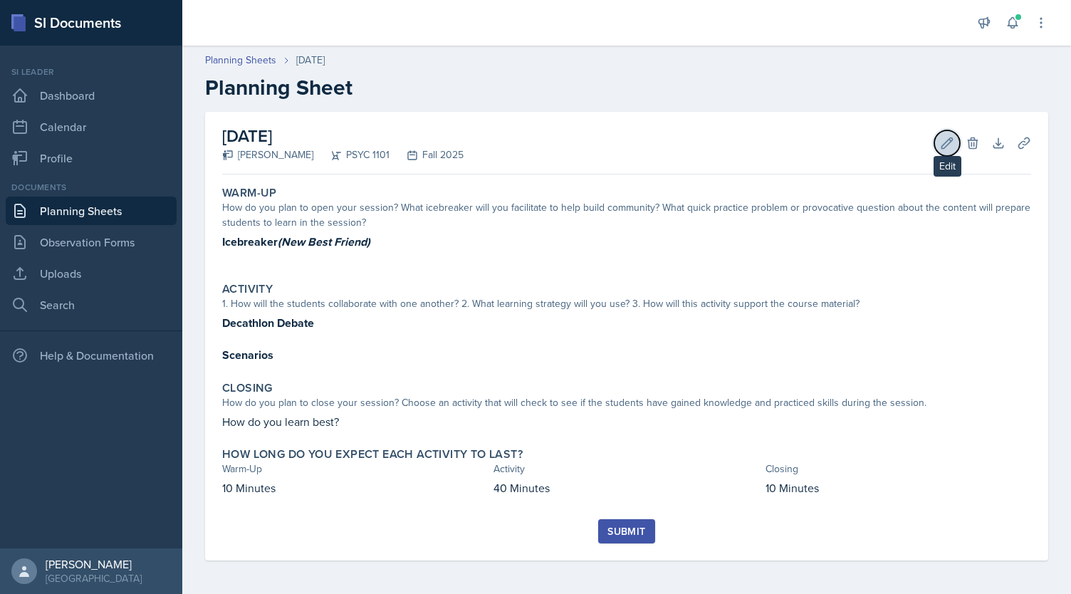
click at [950, 140] on icon at bounding box center [947, 142] width 11 height 11
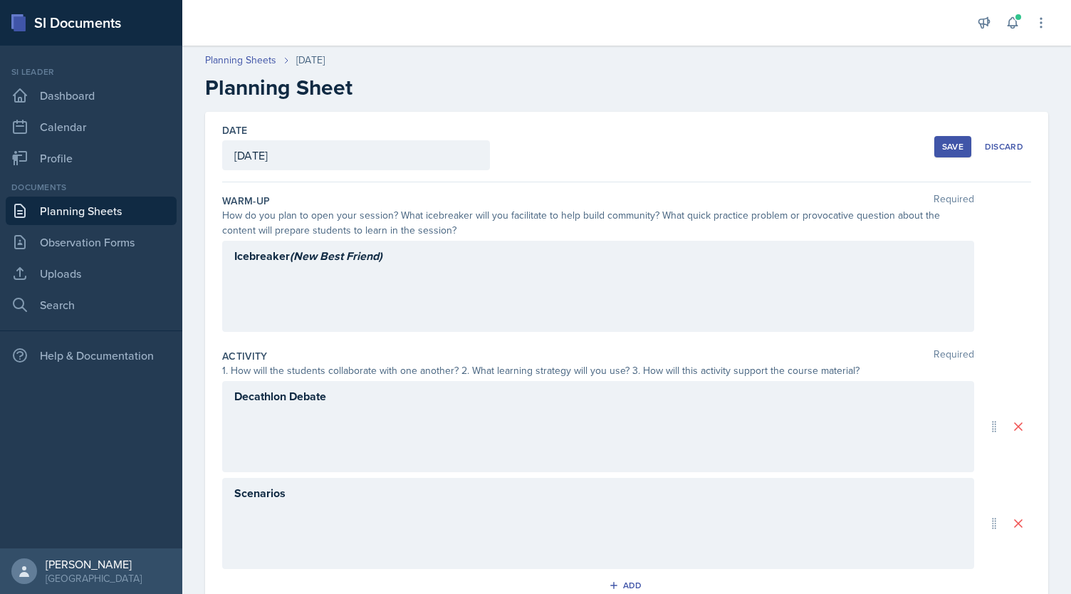
click at [279, 506] on div "Scenarios" at bounding box center [598, 523] width 752 height 91
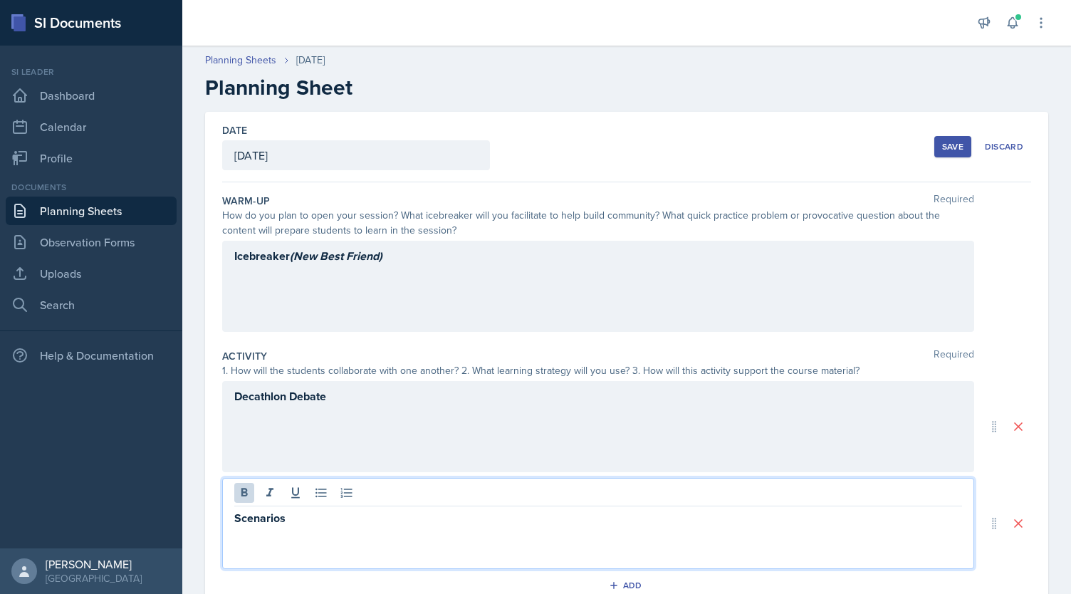
click at [263, 521] on strong "Scenarios" at bounding box center [259, 518] width 51 height 16
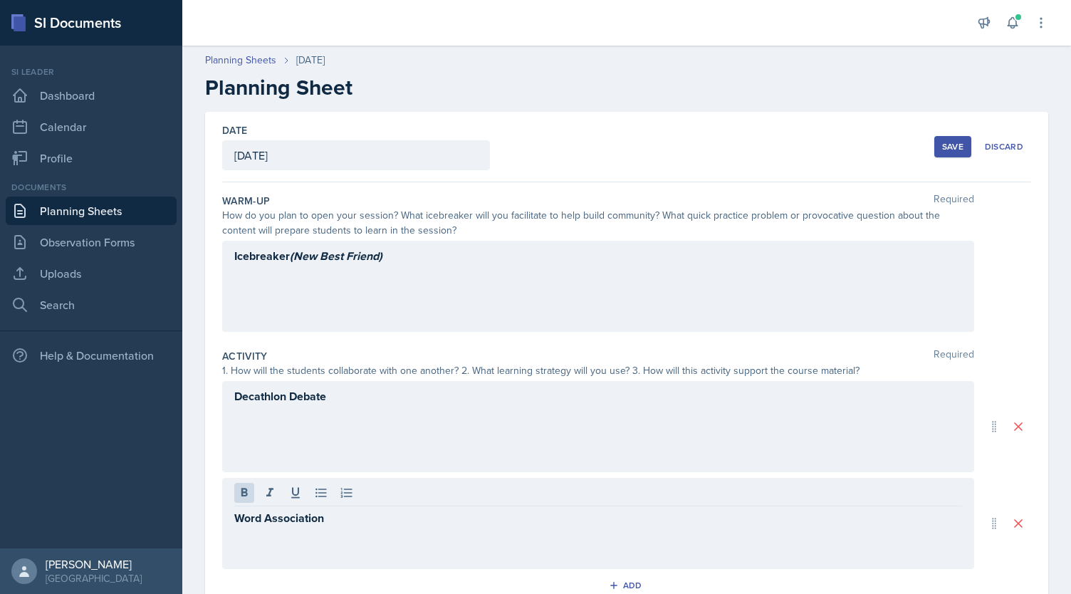
click at [946, 152] on button "Save" at bounding box center [952, 146] width 37 height 21
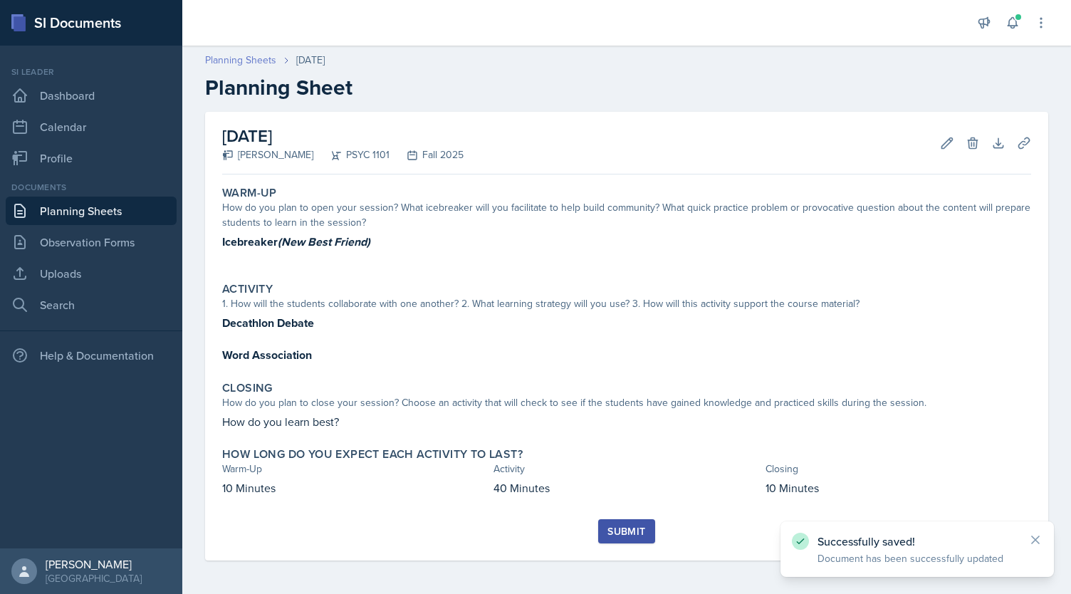
click at [227, 61] on link "Planning Sheets" at bounding box center [240, 60] width 71 height 15
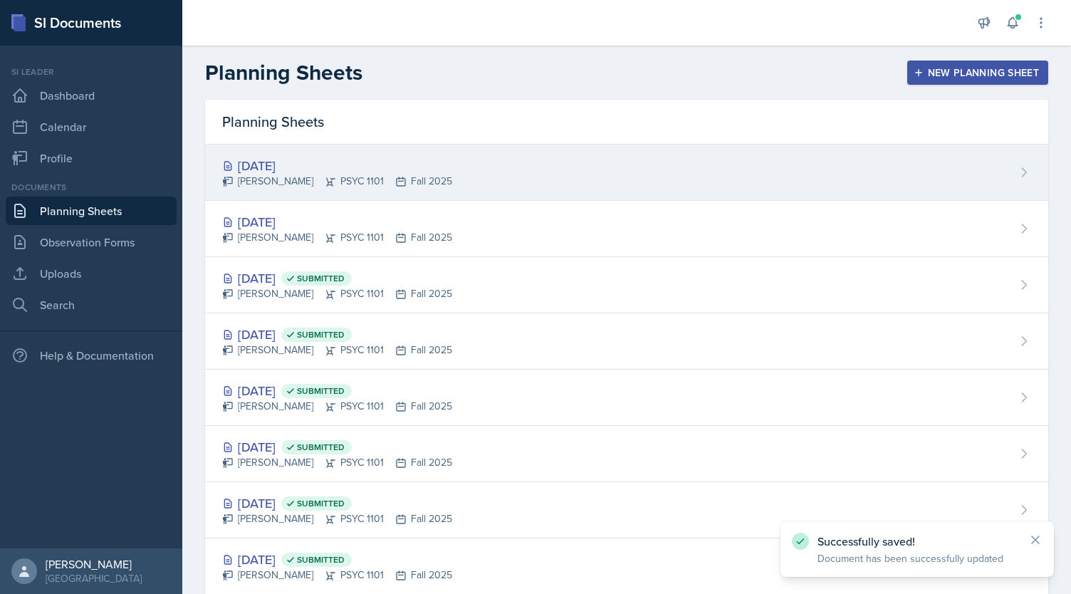
click at [342, 163] on div "[DATE]" at bounding box center [337, 165] width 230 height 19
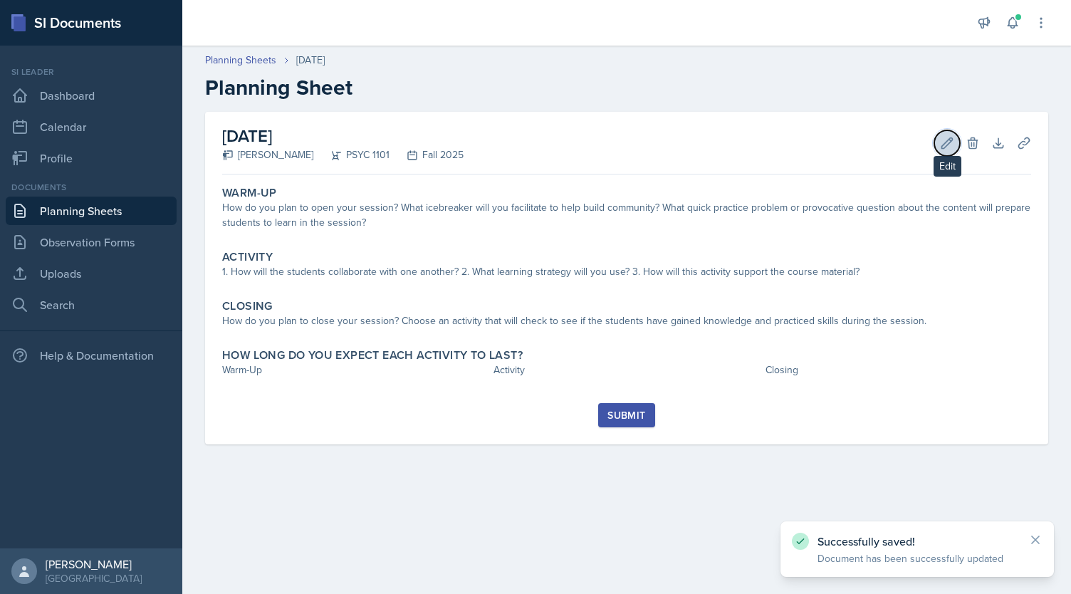
click at [951, 147] on icon at bounding box center [947, 143] width 14 height 14
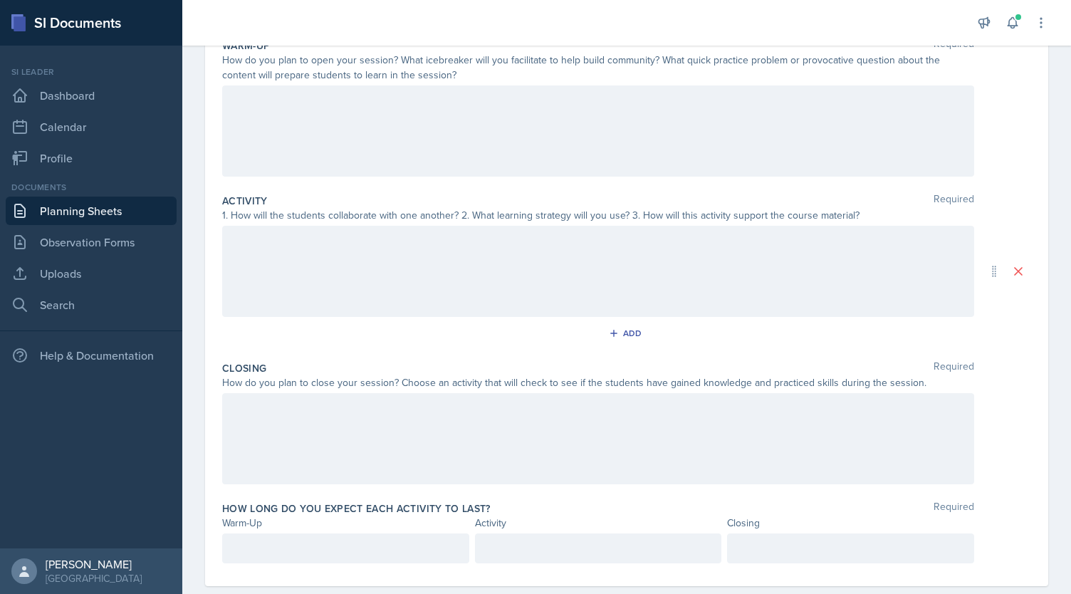
click at [467, 269] on div at bounding box center [598, 271] width 752 height 91
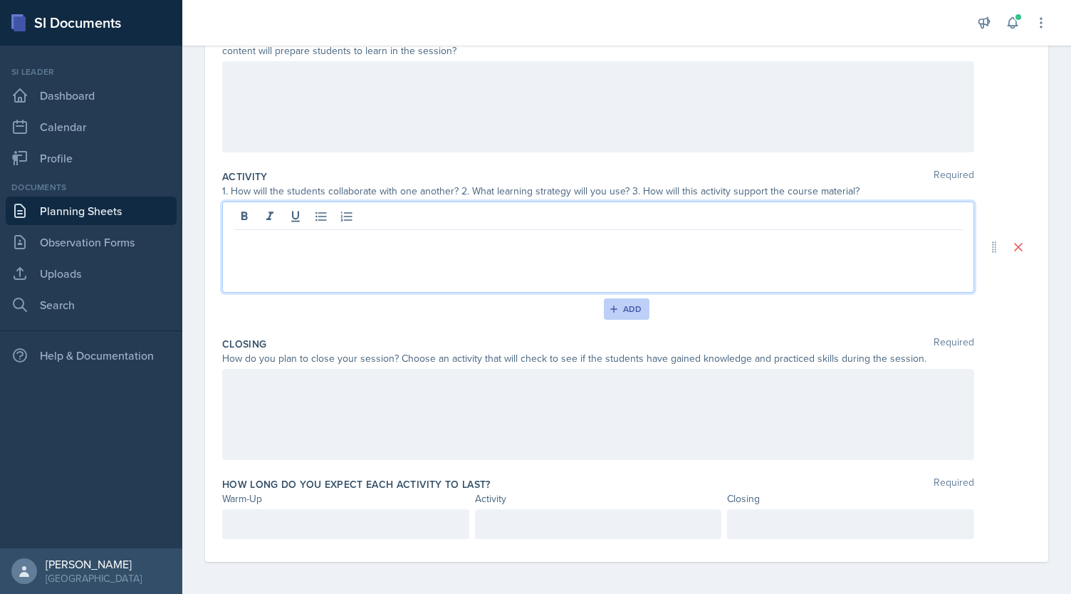
click at [631, 298] on button "Add" at bounding box center [627, 308] width 46 height 21
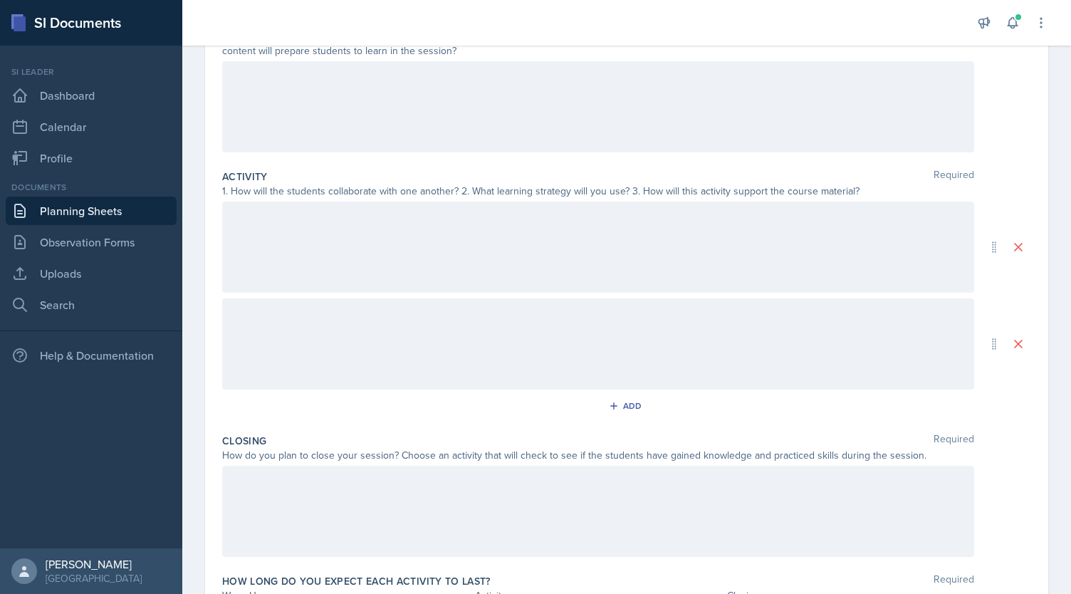
click at [481, 350] on div at bounding box center [598, 343] width 752 height 91
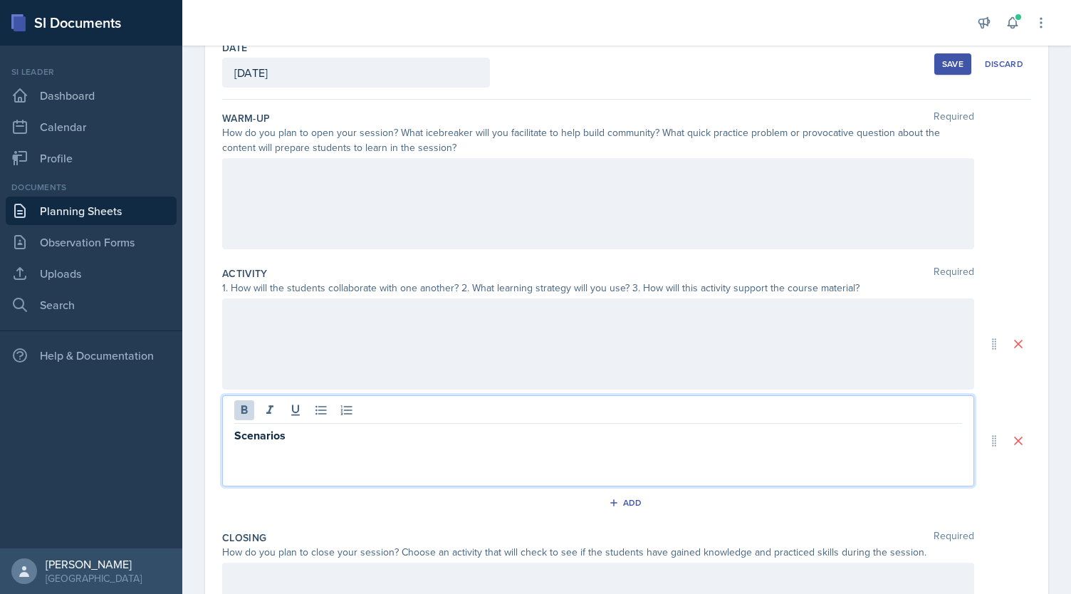
scroll to position [82, 0]
click at [345, 193] on div at bounding box center [598, 204] width 752 height 91
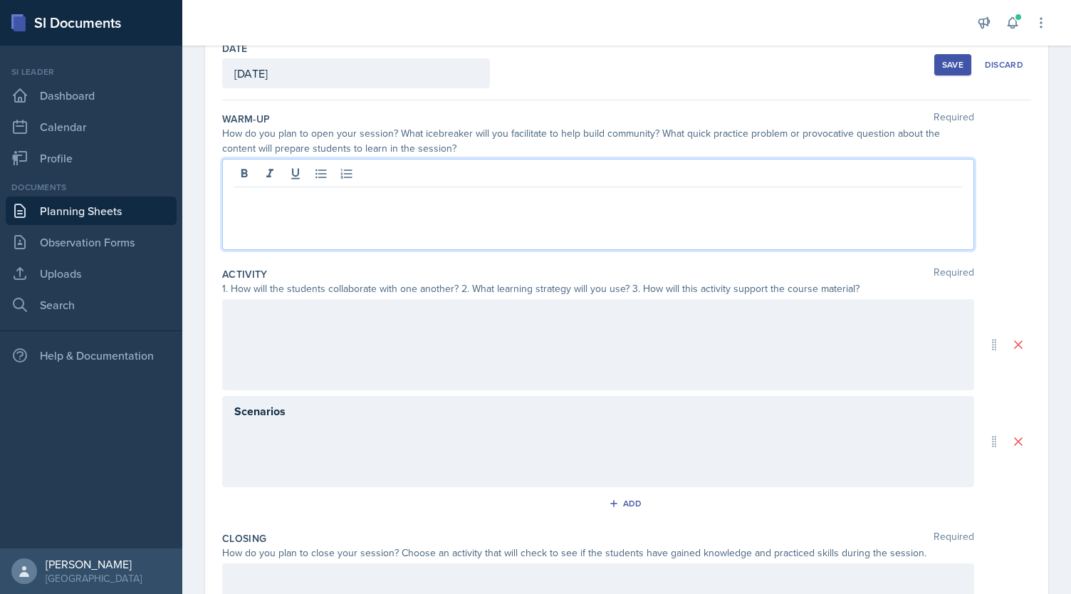
scroll to position [107, 0]
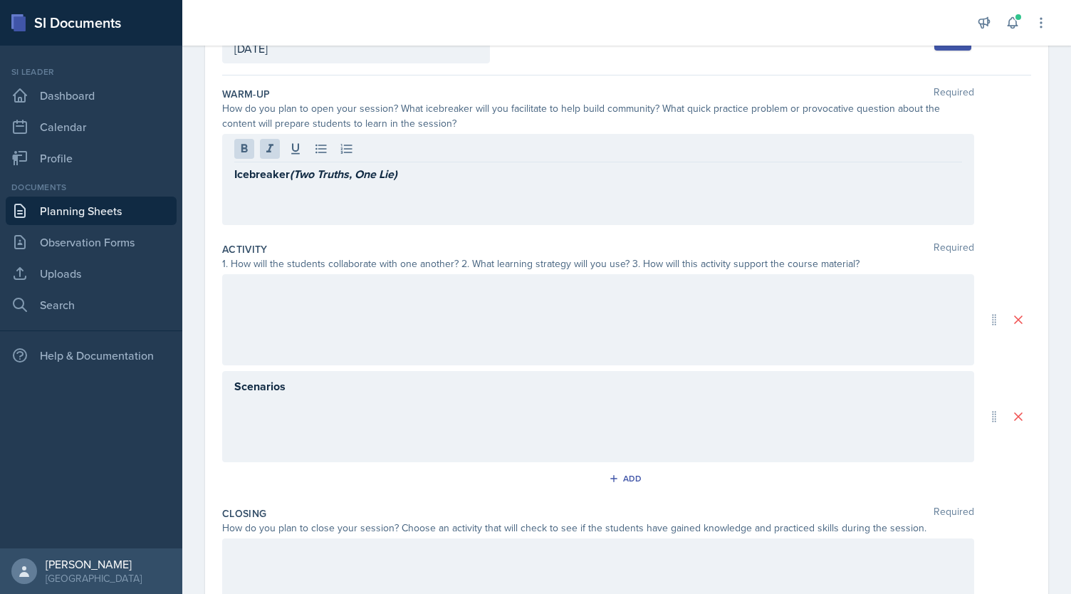
click at [349, 318] on div at bounding box center [598, 319] width 752 height 91
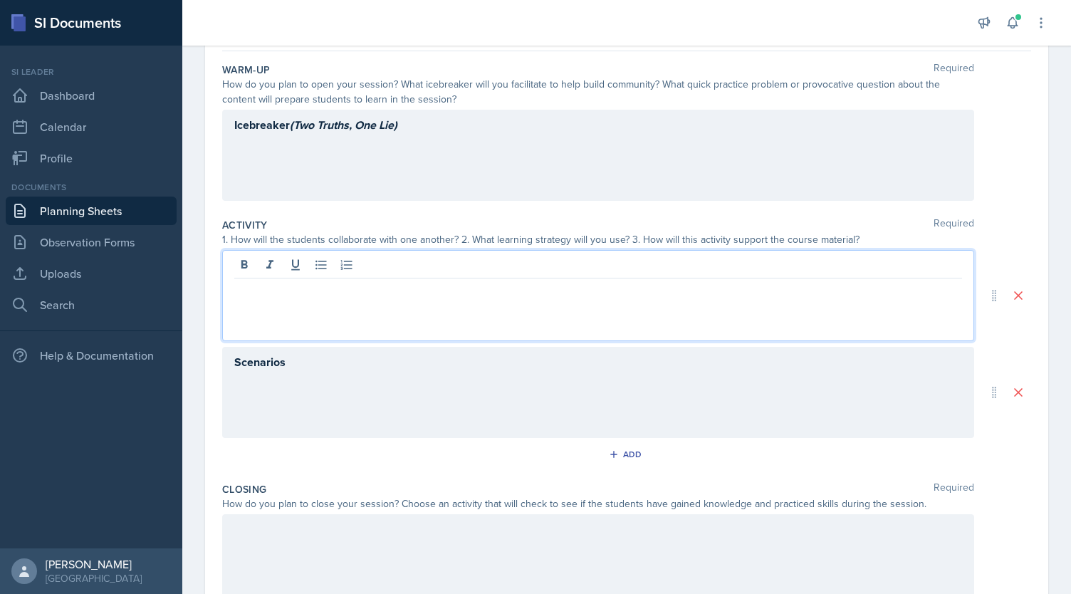
click at [345, 543] on div at bounding box center [598, 559] width 752 height 91
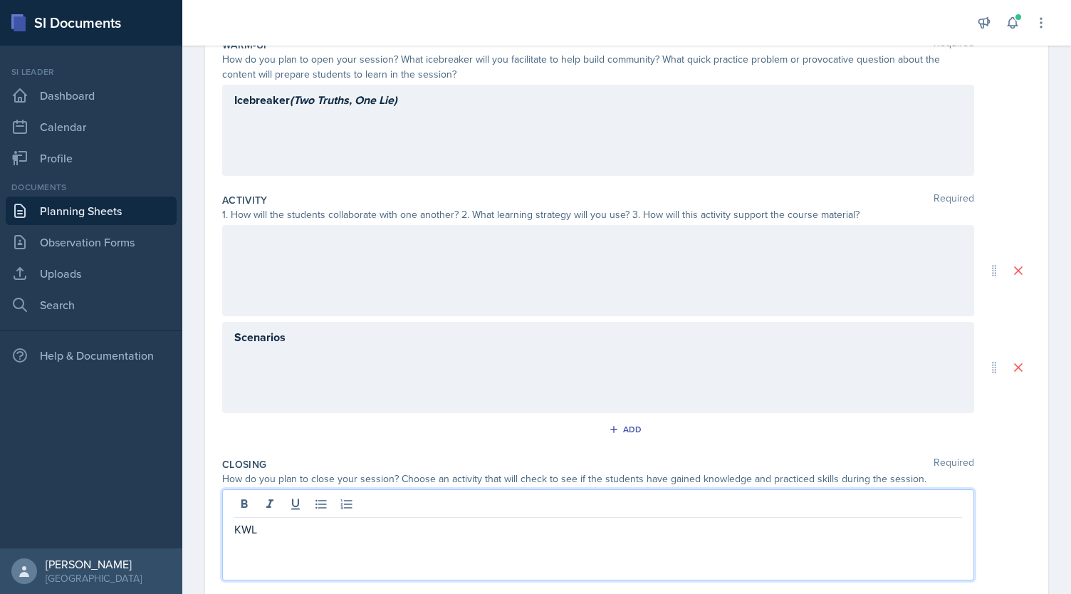
scroll to position [0, 0]
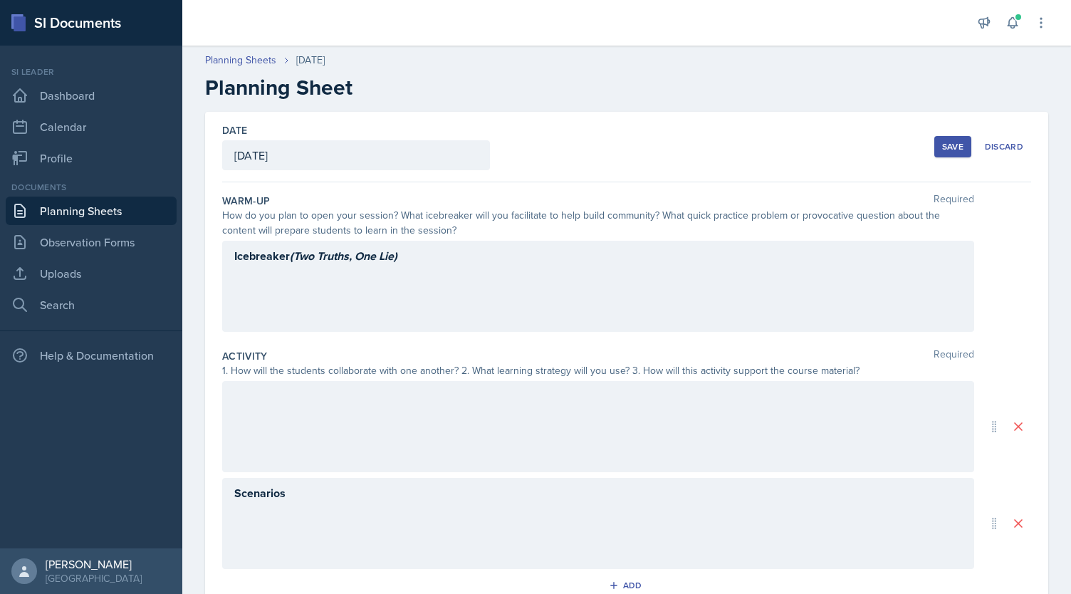
click at [948, 148] on div "Save" at bounding box center [952, 146] width 21 height 11
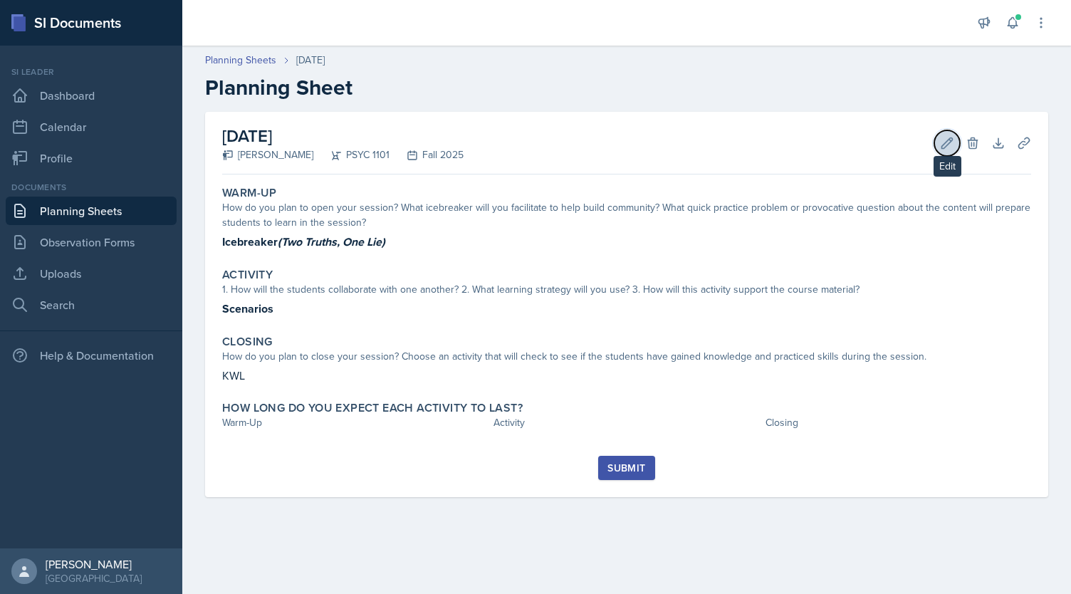
click at [944, 138] on icon at bounding box center [947, 143] width 14 height 14
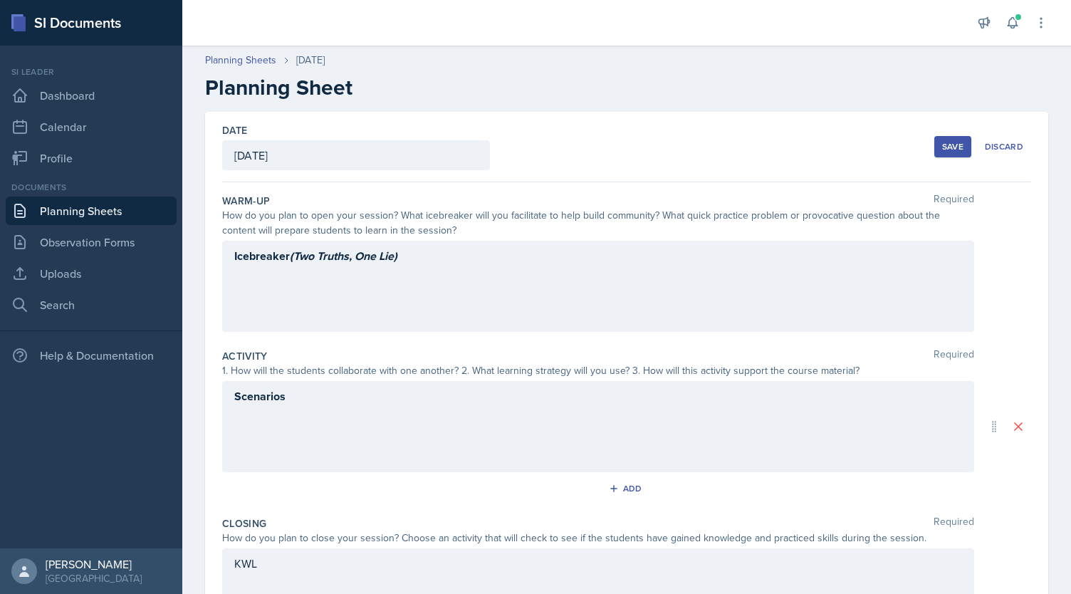
click at [420, 422] on div "Scenarios" at bounding box center [598, 426] width 752 height 91
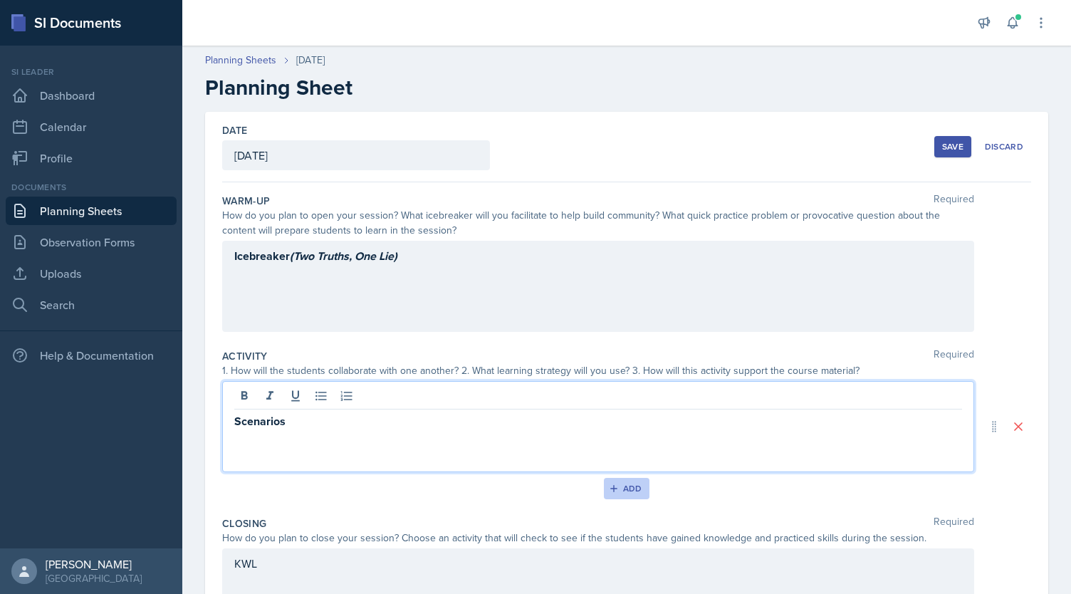
click at [612, 494] on button "Add" at bounding box center [627, 488] width 46 height 21
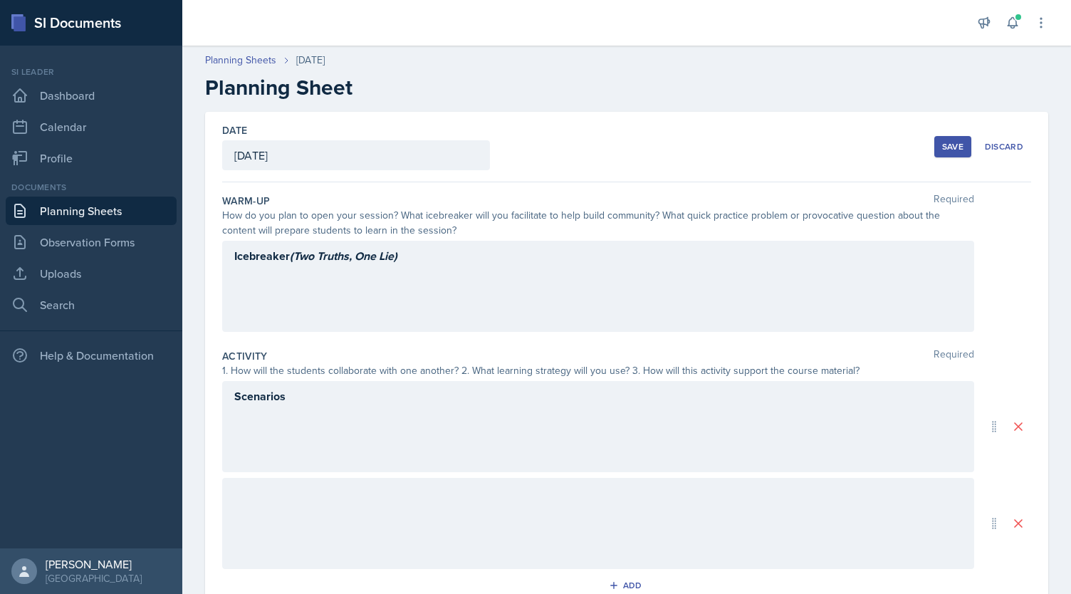
click at [782, 522] on div at bounding box center [598, 523] width 752 height 91
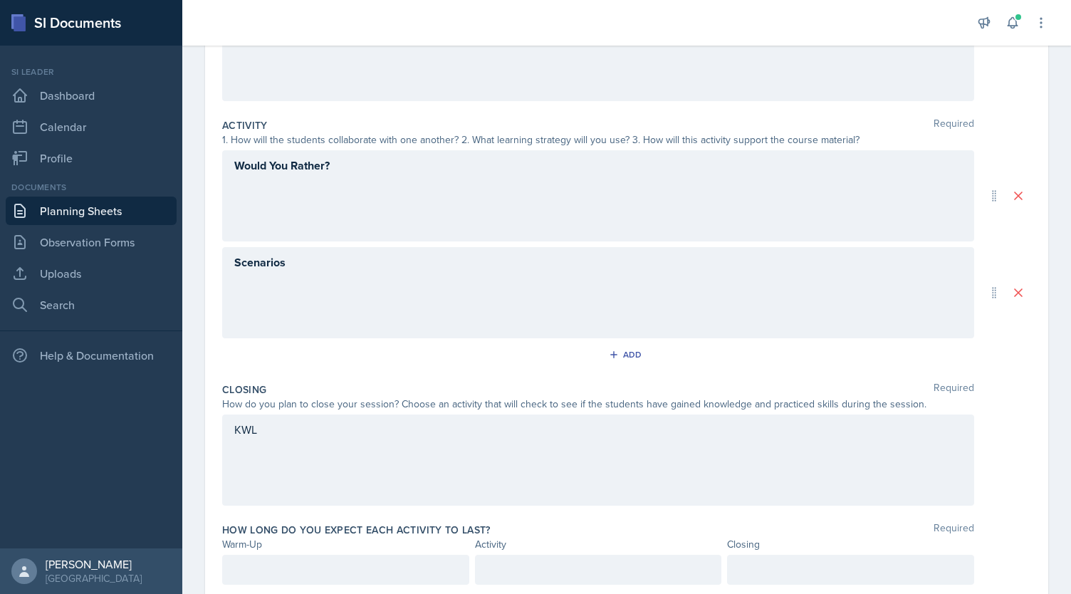
scroll to position [276, 0]
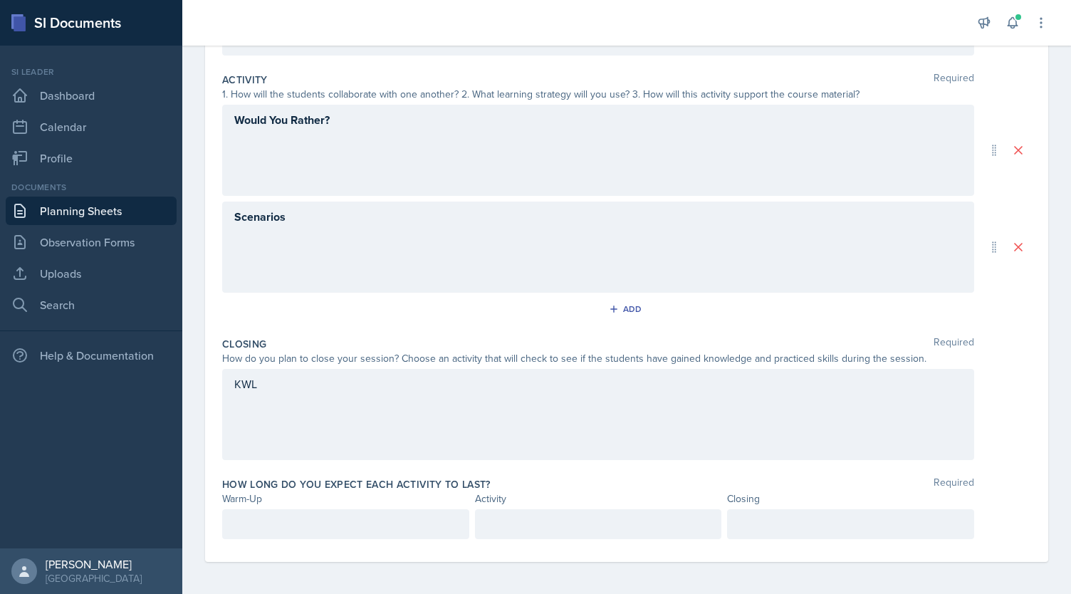
click at [664, 375] on div "KWL" at bounding box center [598, 414] width 752 height 91
click at [664, 375] on div at bounding box center [598, 385] width 728 height 23
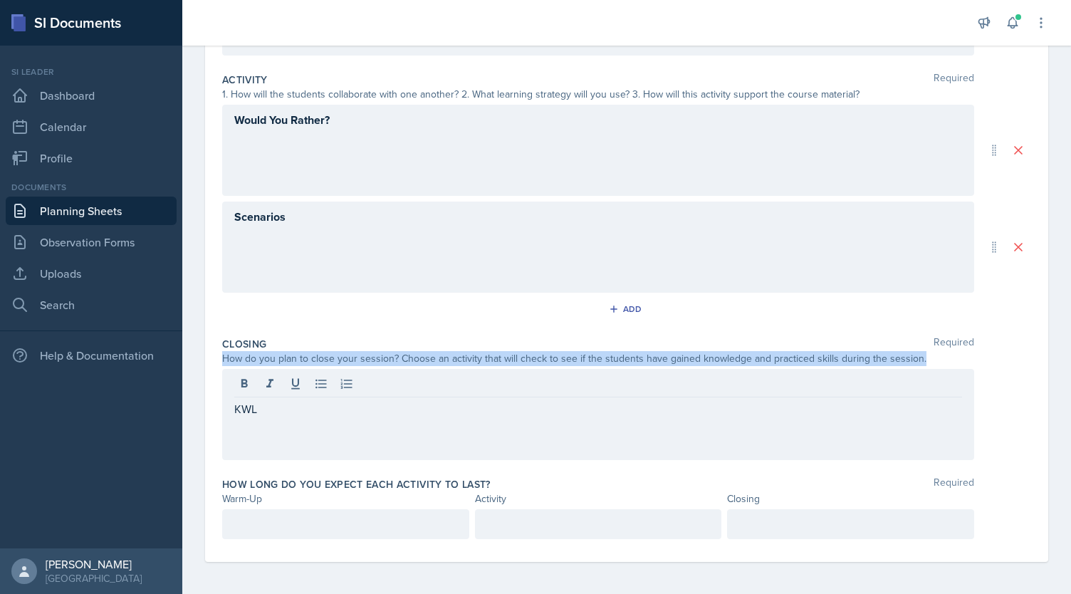
click at [664, 375] on div at bounding box center [598, 385] width 728 height 23
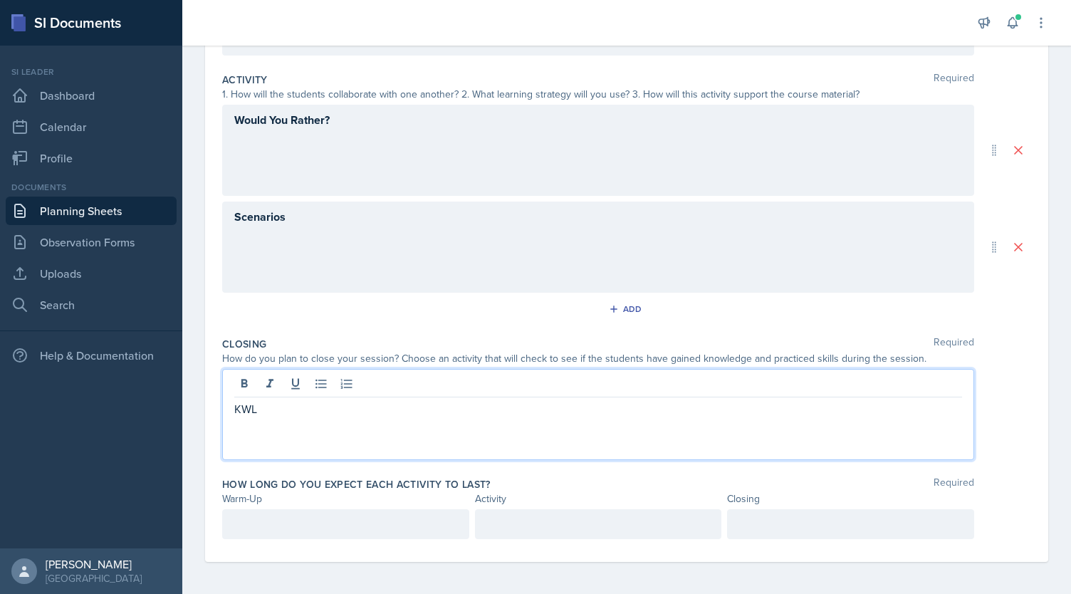
click at [574, 416] on div "KWL" at bounding box center [598, 414] width 752 height 91
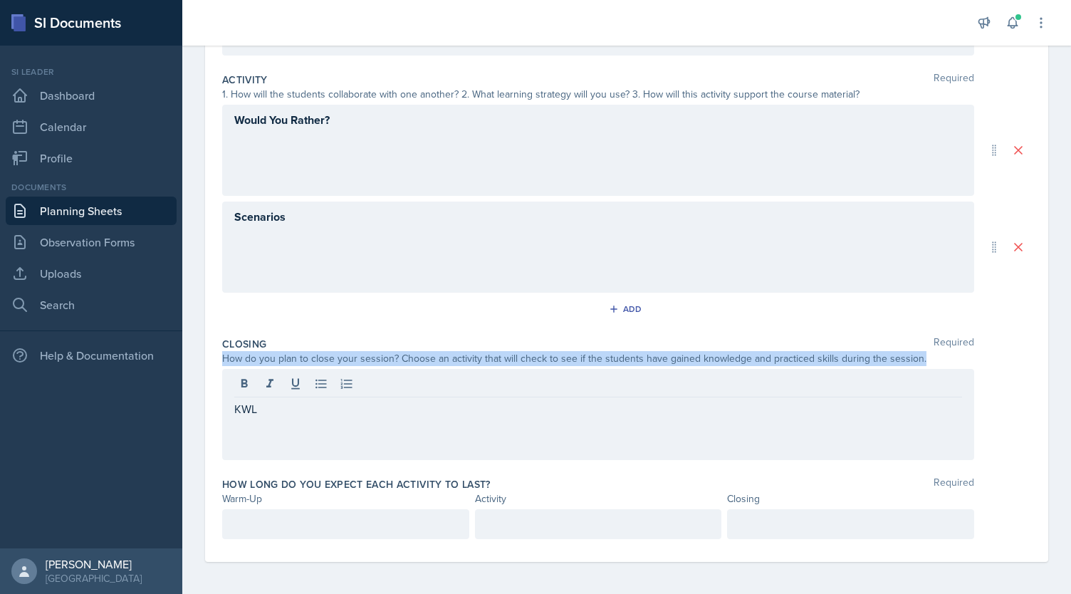
click at [574, 416] on div "KWL" at bounding box center [598, 414] width 752 height 91
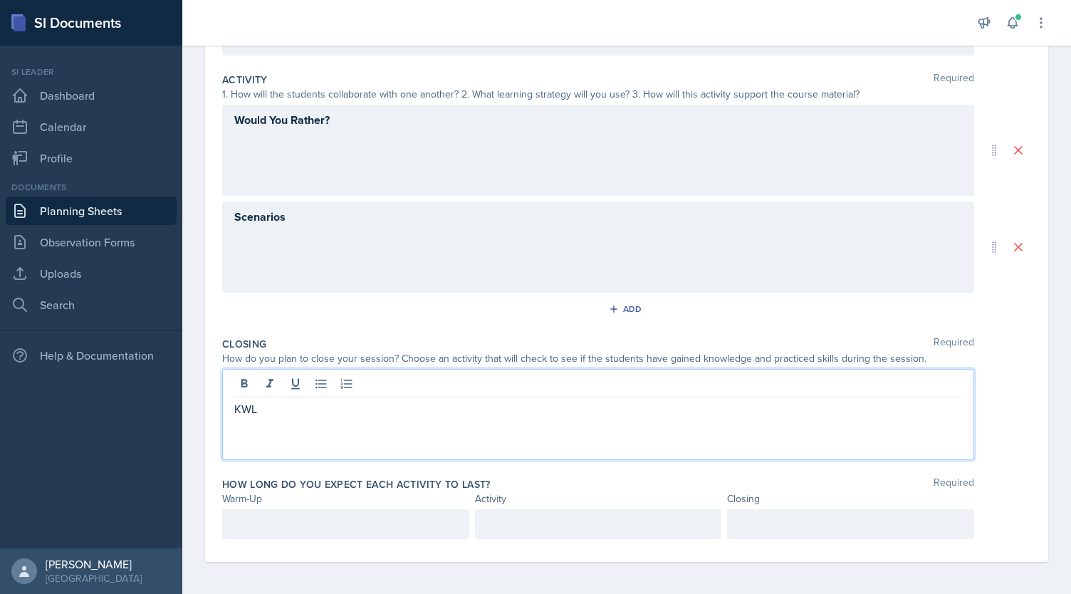
click at [241, 414] on p "KWL" at bounding box center [598, 408] width 728 height 17
click at [289, 517] on div at bounding box center [345, 524] width 247 height 30
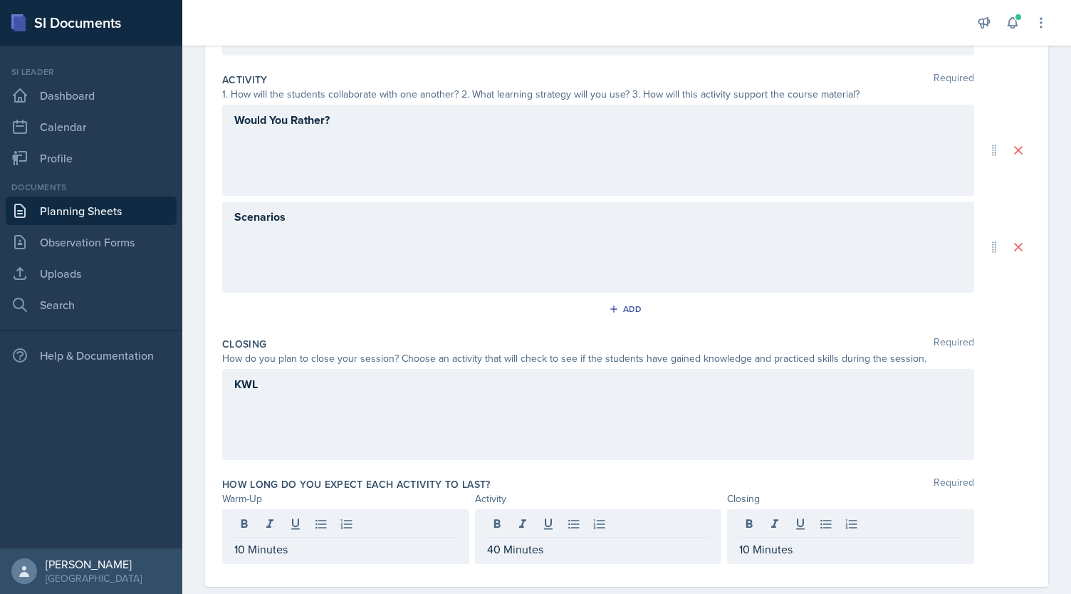
click at [1025, 469] on div "Date October 2nd, 2025 September 2025 31 1 2 3 4 5 6 7 8 9 10 11 12 13 14 15 16…" at bounding box center [626, 211] width 843 height 751
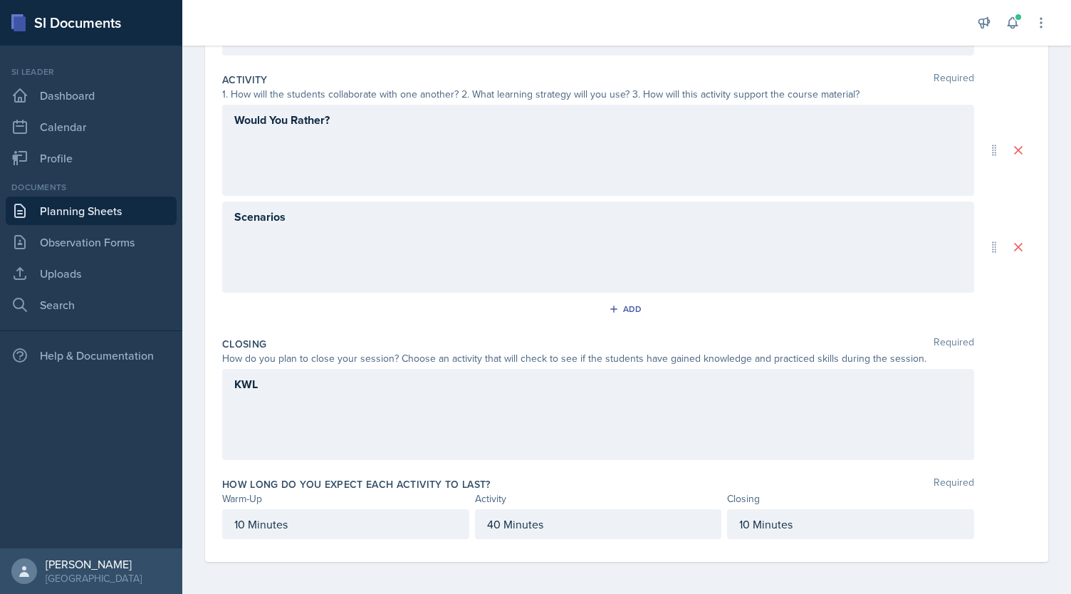
scroll to position [0, 0]
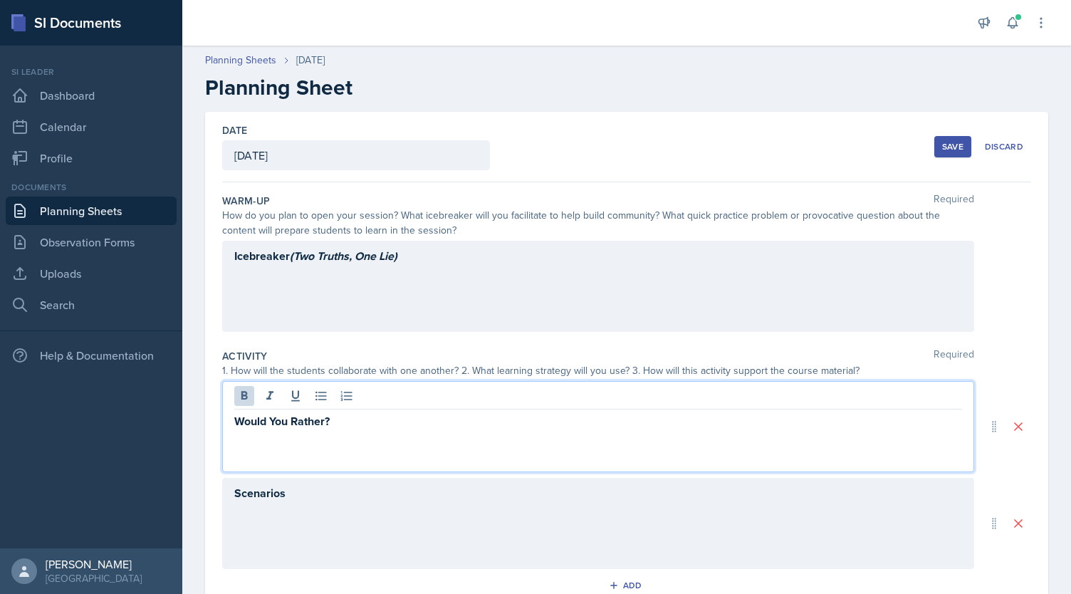
click at [343, 389] on div "Would You Rather?" at bounding box center [598, 426] width 752 height 91
click at [330, 417] on strong "Would You Rather?" at bounding box center [281, 421] width 95 height 16
click at [942, 146] on div "Save" at bounding box center [952, 146] width 21 height 11
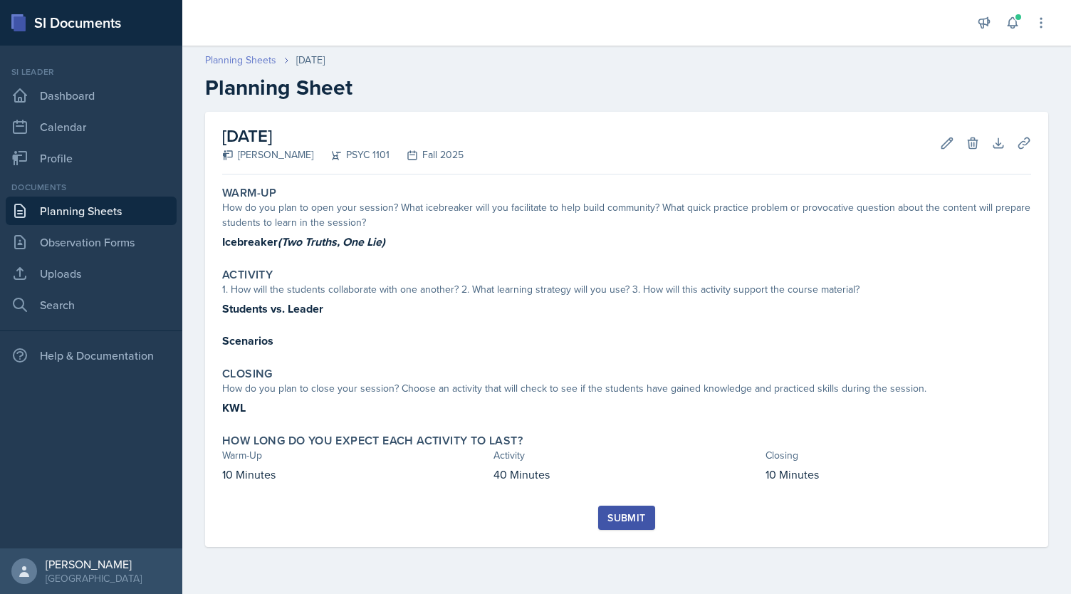
click at [245, 61] on link "Planning Sheets" at bounding box center [240, 60] width 71 height 15
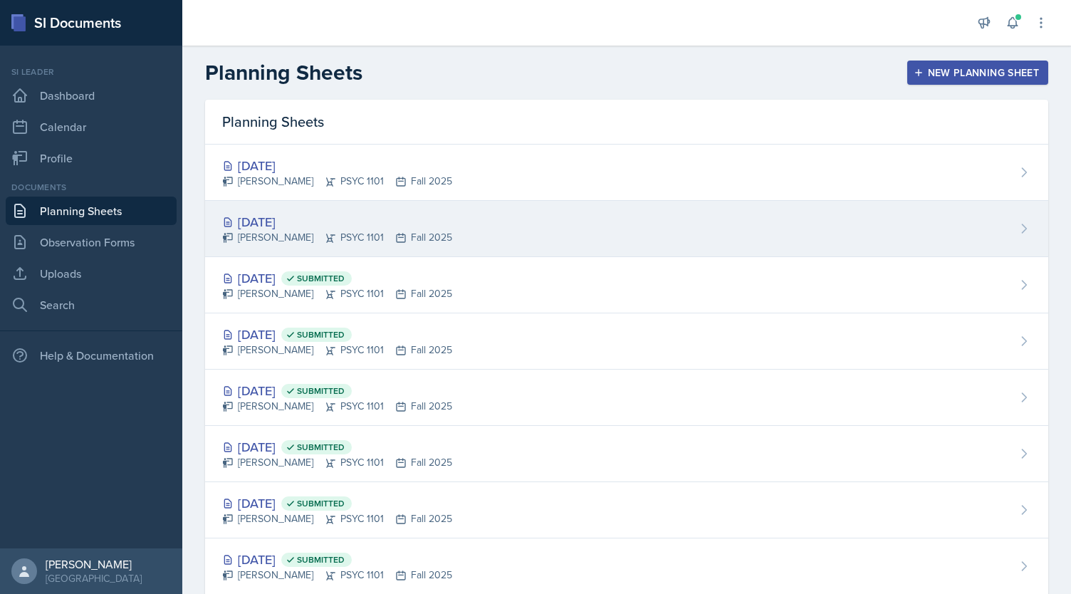
click at [315, 226] on div "[DATE]" at bounding box center [337, 221] width 230 height 19
